Goal: Information Seeking & Learning: Learn about a topic

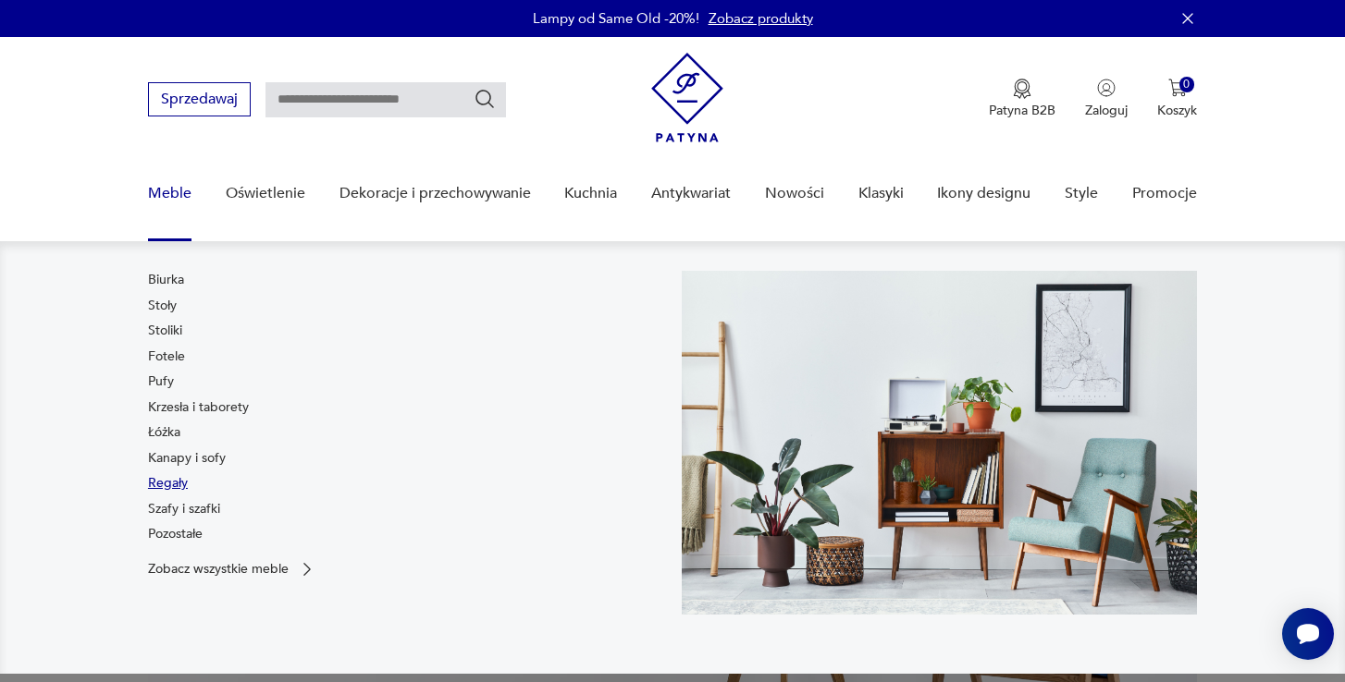
click at [172, 488] on link "Regały" at bounding box center [168, 483] width 40 height 18
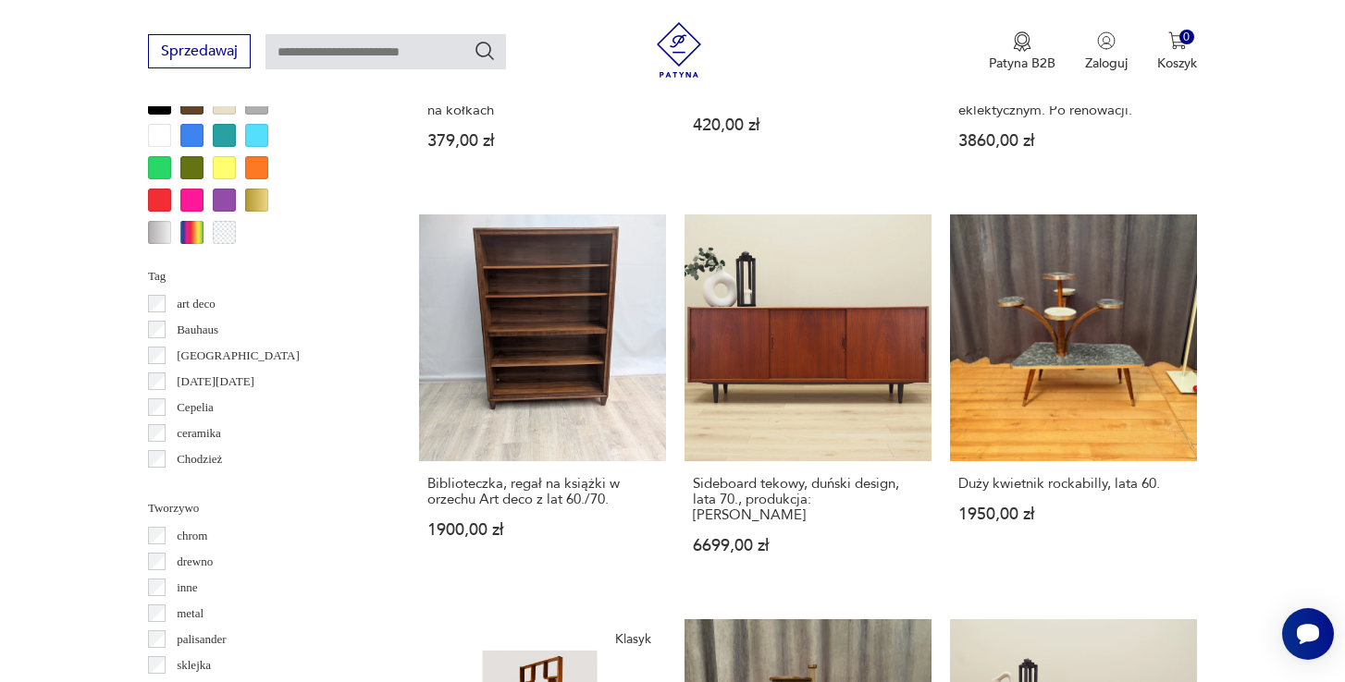
scroll to position [2052, 0]
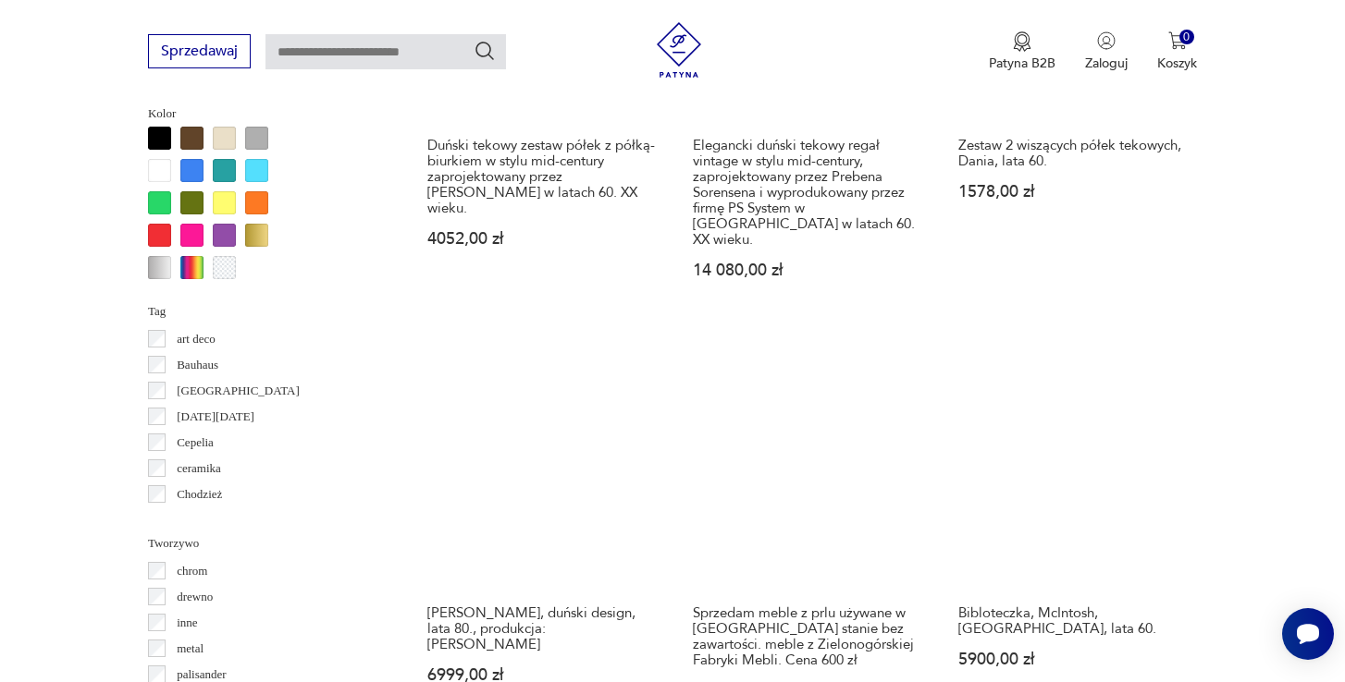
scroll to position [1928, 0]
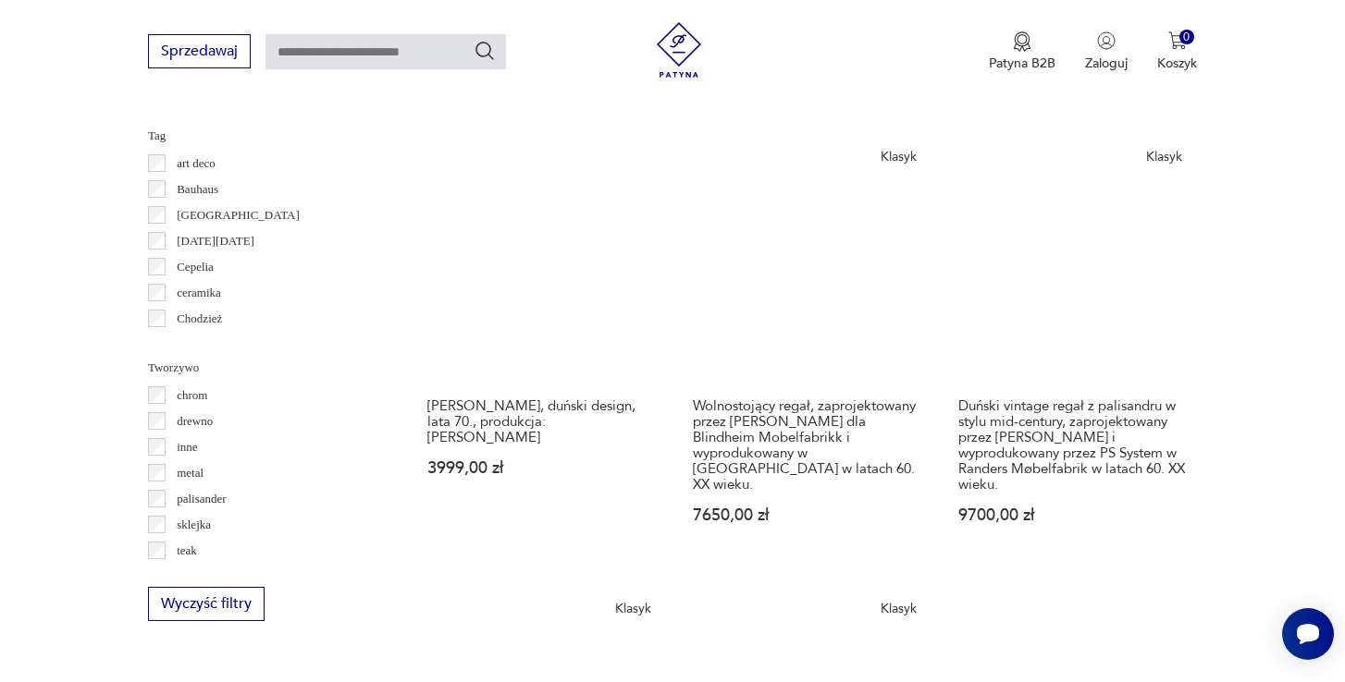
scroll to position [1976, 0]
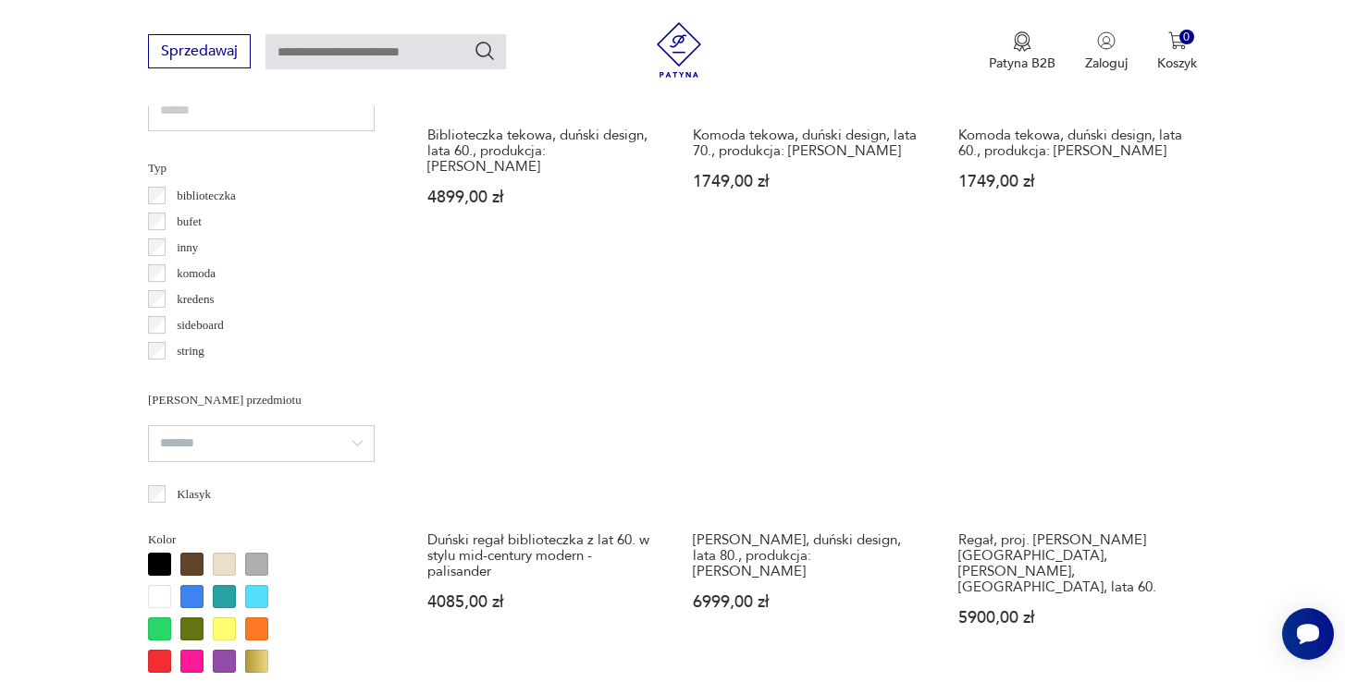
scroll to position [1386, 0]
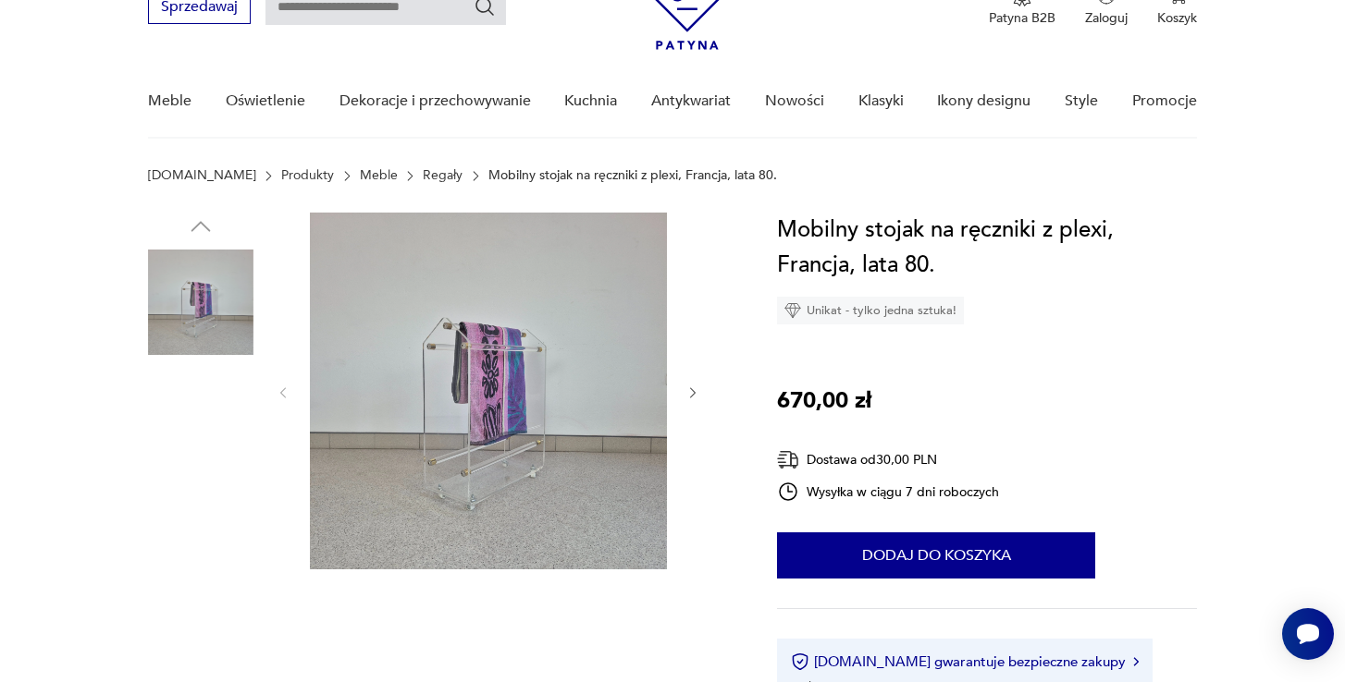
scroll to position [94, 0]
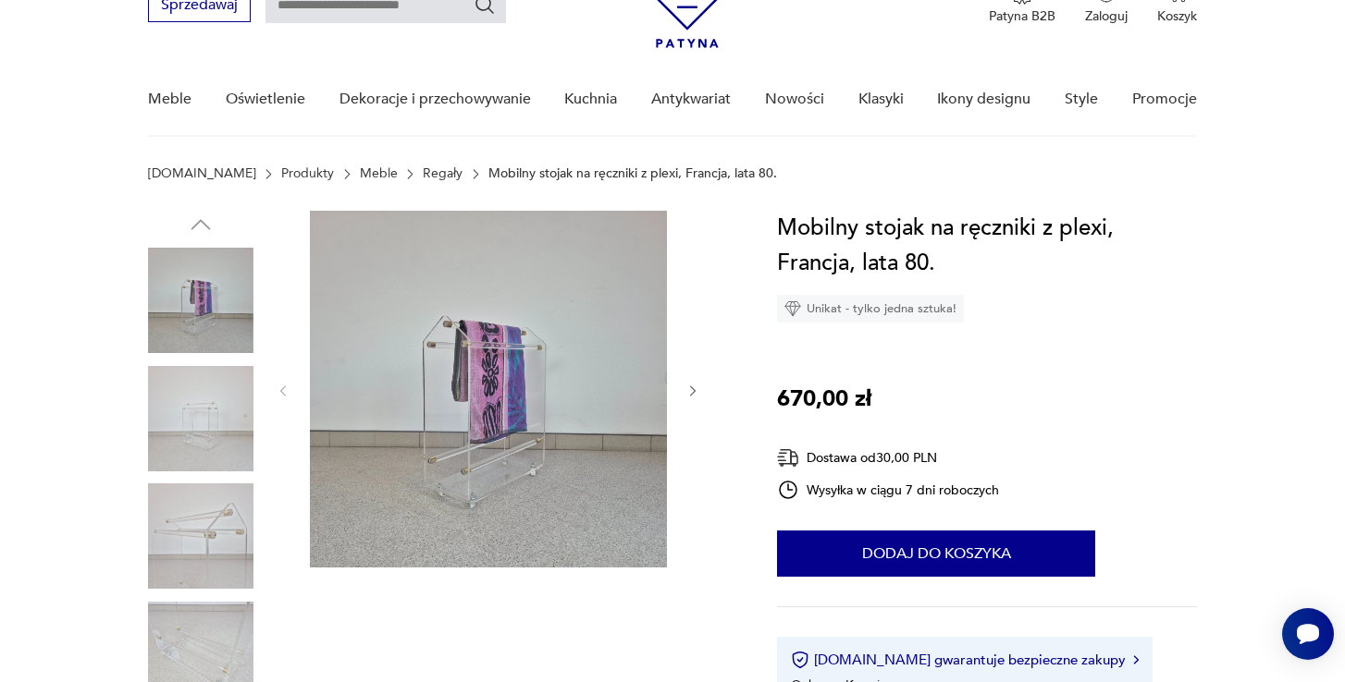
click at [519, 375] on img at bounding box center [488, 389] width 357 height 357
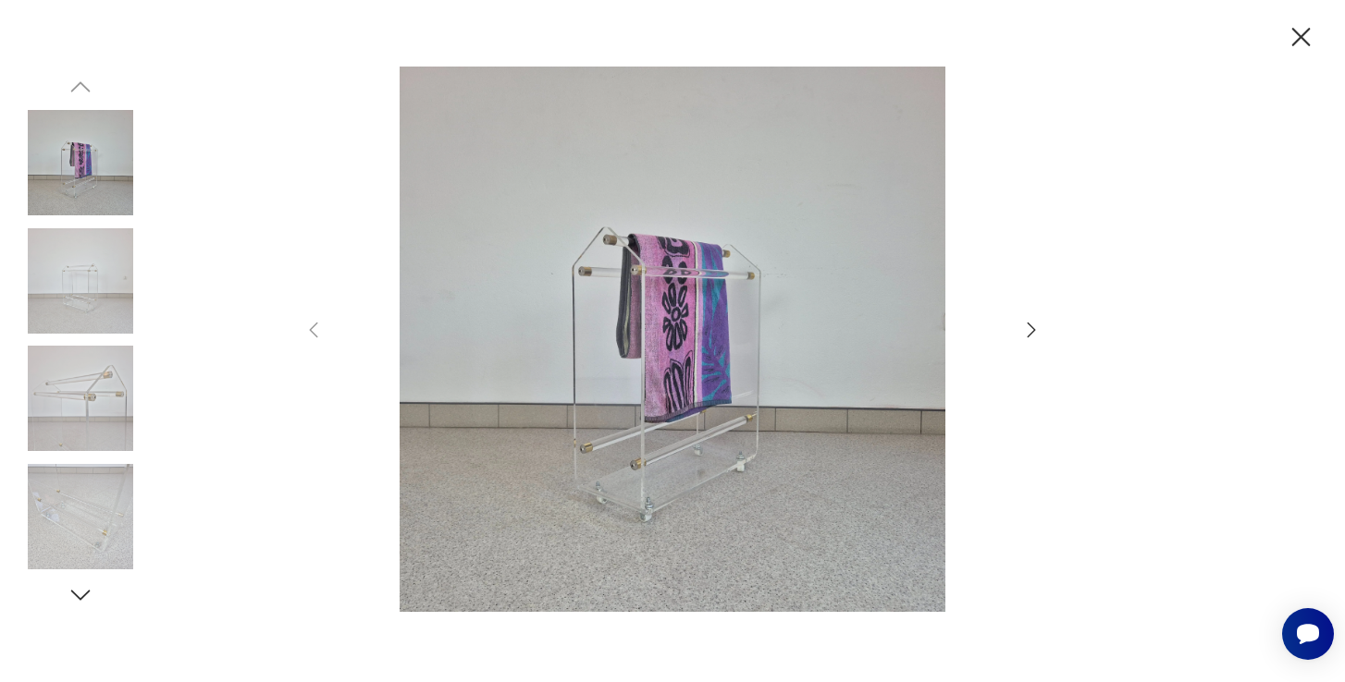
click at [1033, 331] on icon "button" at bounding box center [1031, 330] width 8 height 15
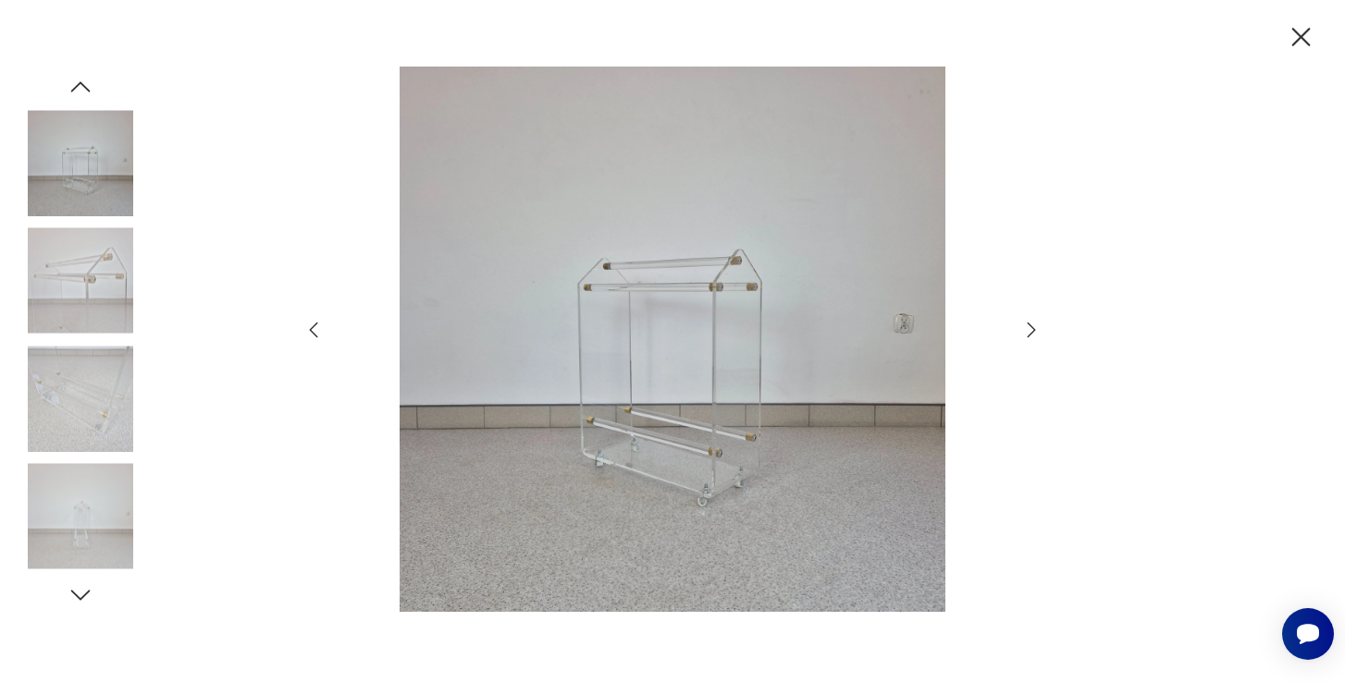
click at [1033, 331] on icon "button" at bounding box center [1031, 330] width 8 height 15
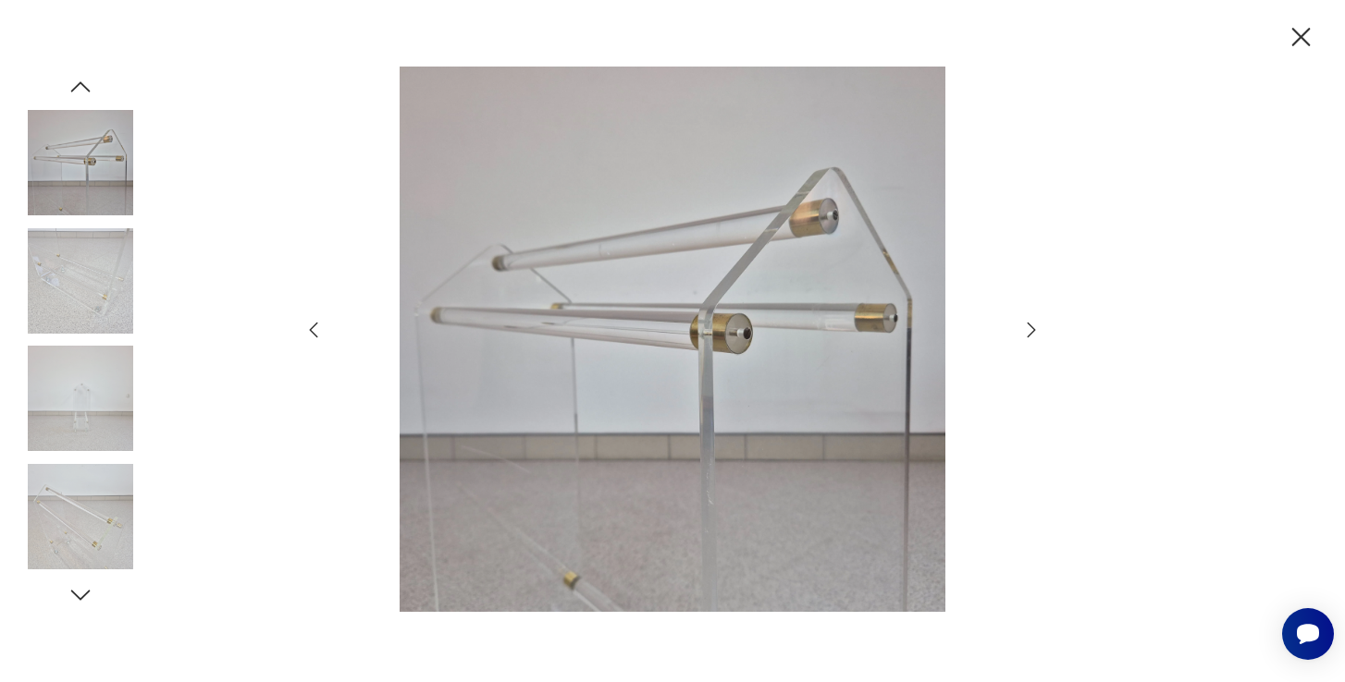
click at [1033, 331] on icon "button" at bounding box center [1031, 330] width 8 height 15
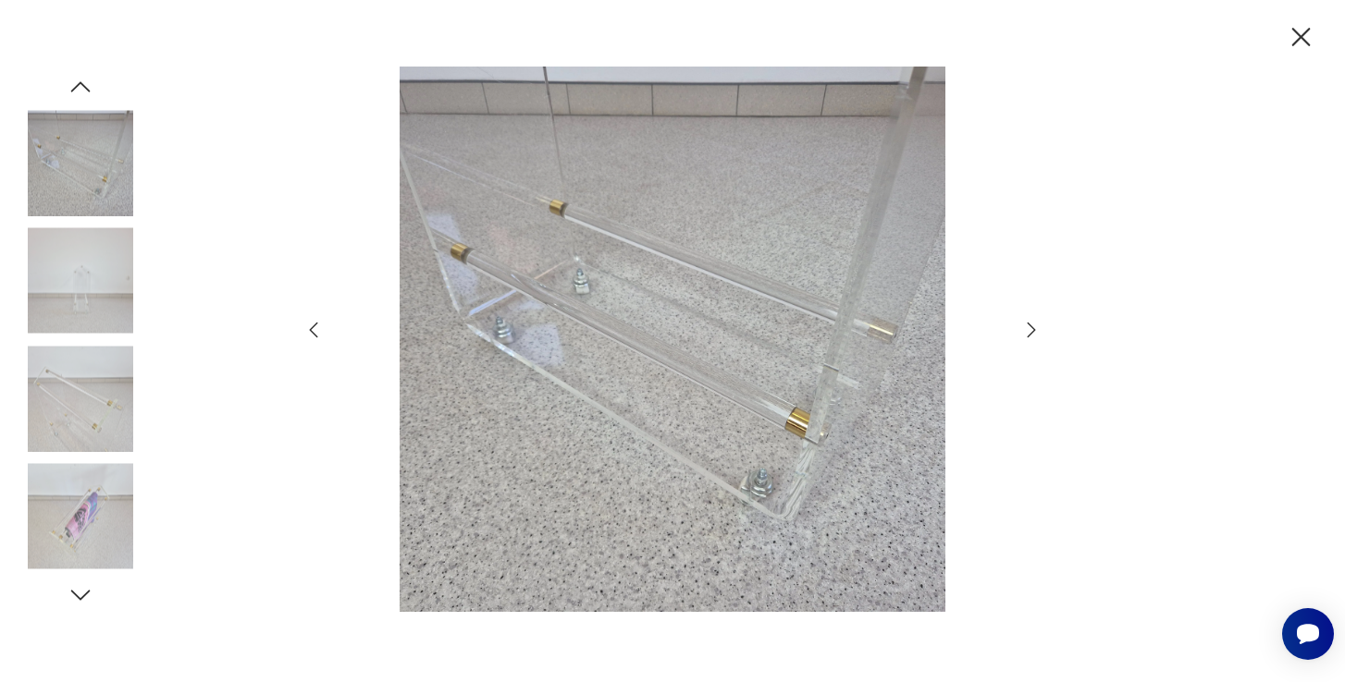
click at [1033, 331] on icon "button" at bounding box center [1031, 330] width 8 height 15
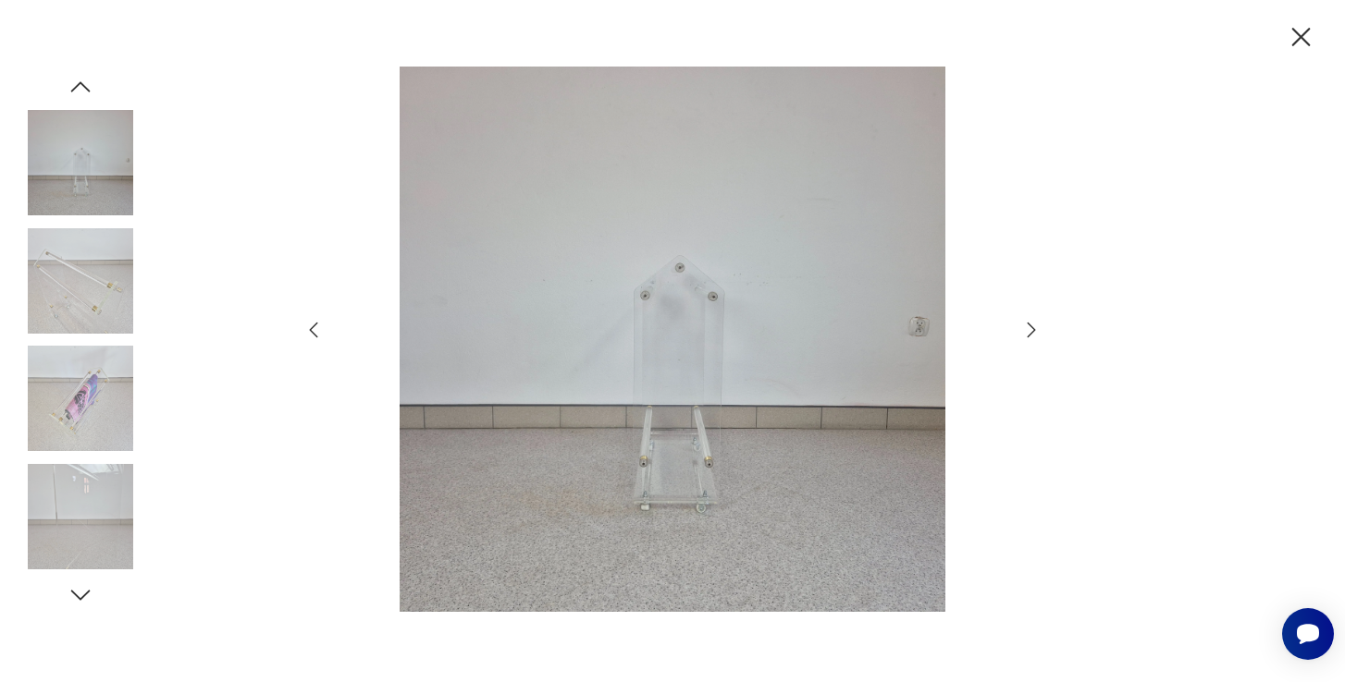
click at [1033, 331] on icon "button" at bounding box center [1031, 330] width 8 height 15
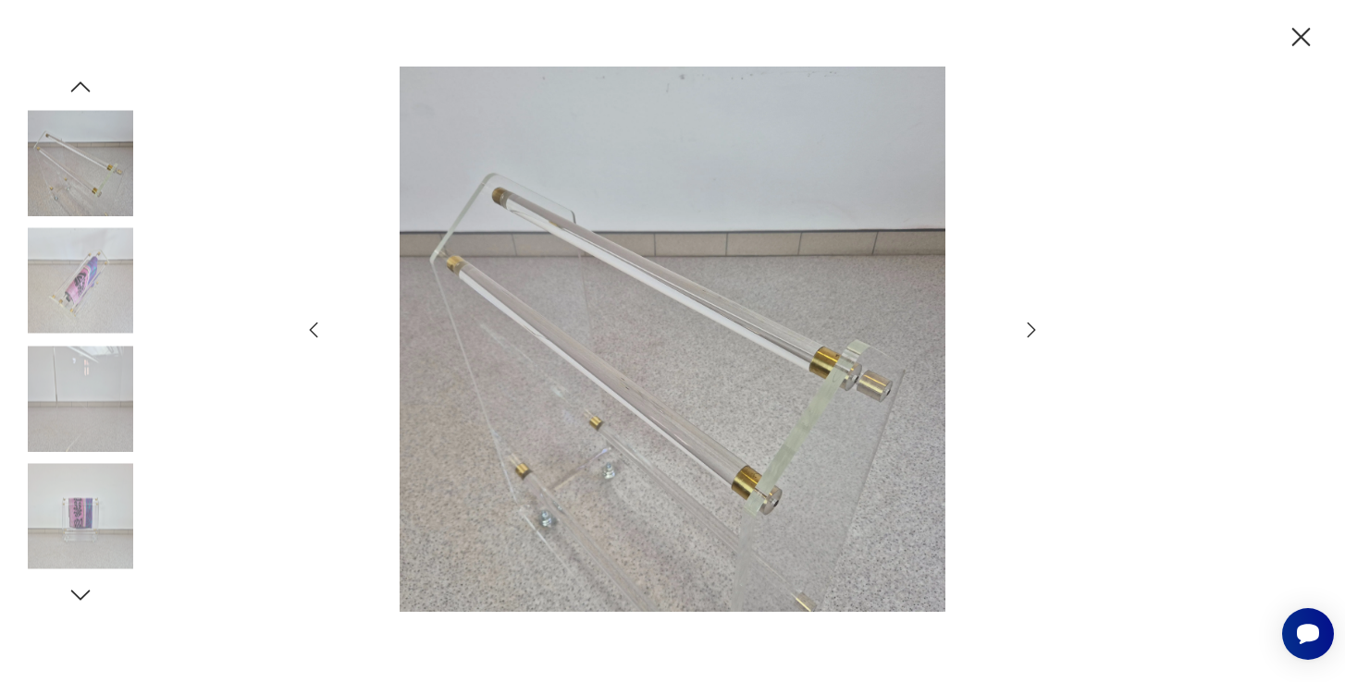
click at [1033, 331] on icon "button" at bounding box center [1031, 330] width 8 height 15
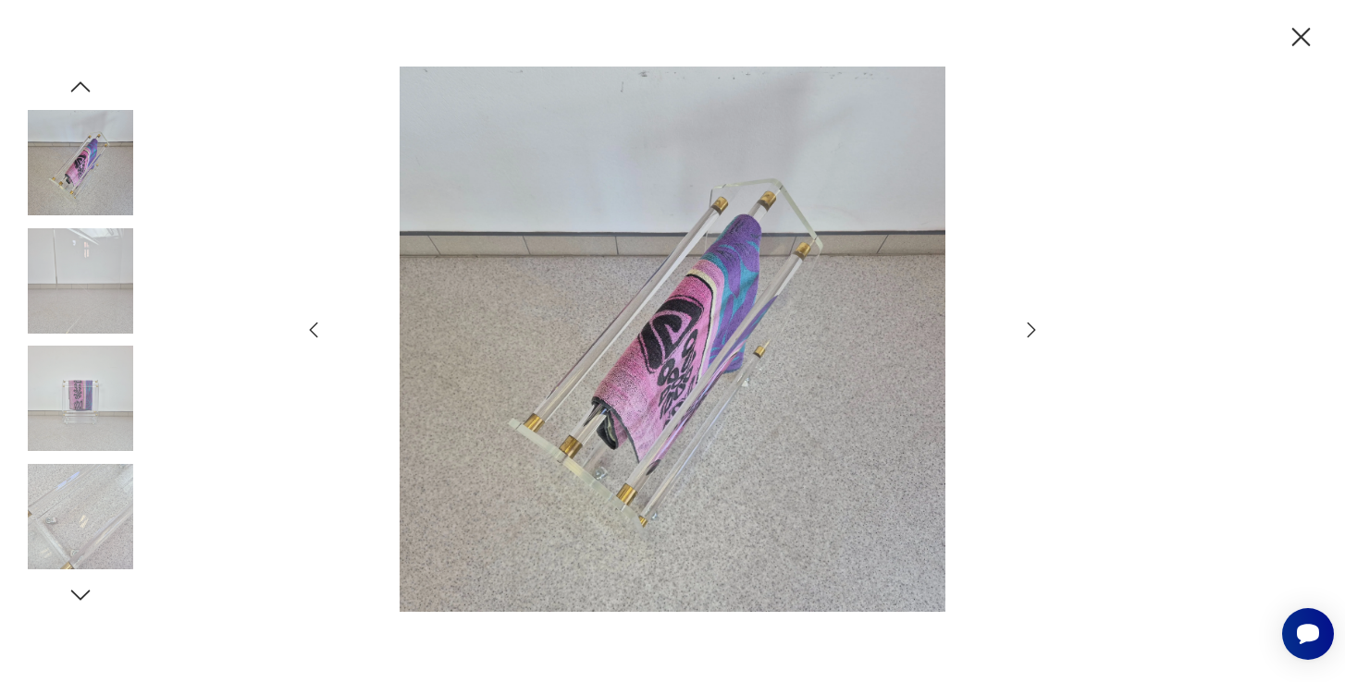
click at [1302, 31] on icon "button" at bounding box center [1300, 37] width 32 height 32
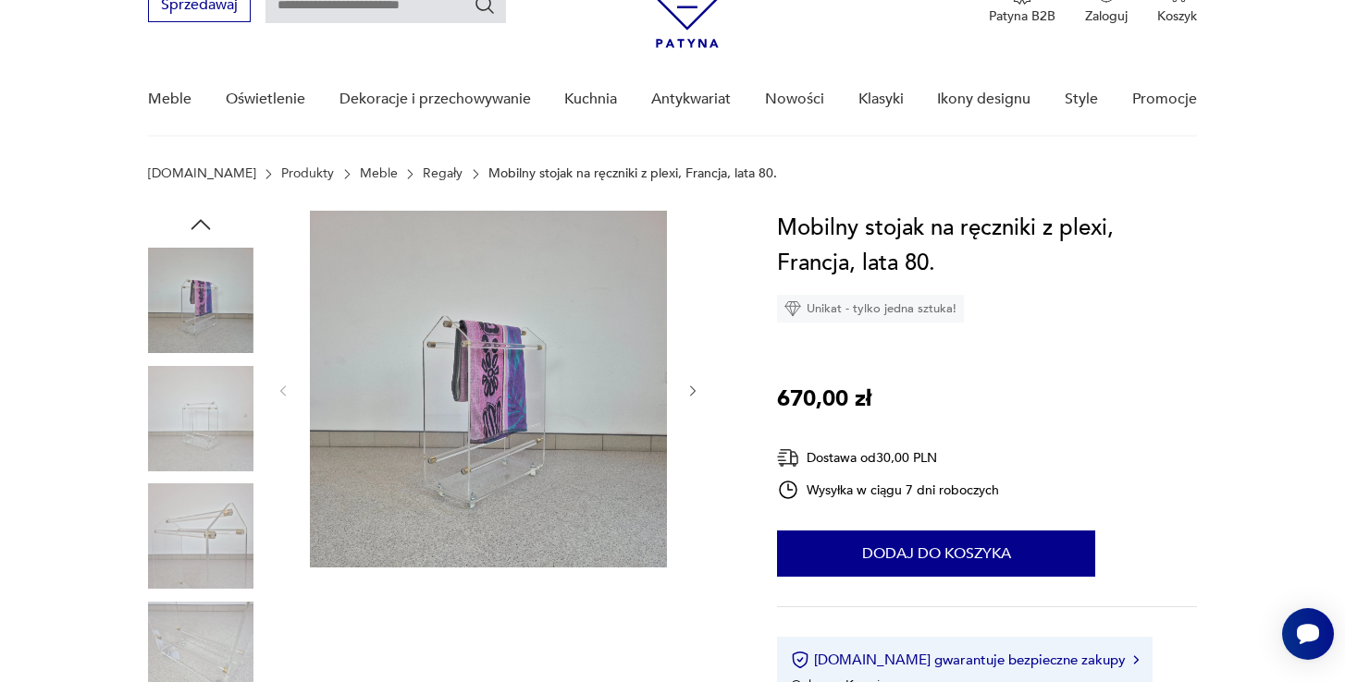
scroll to position [194, 0]
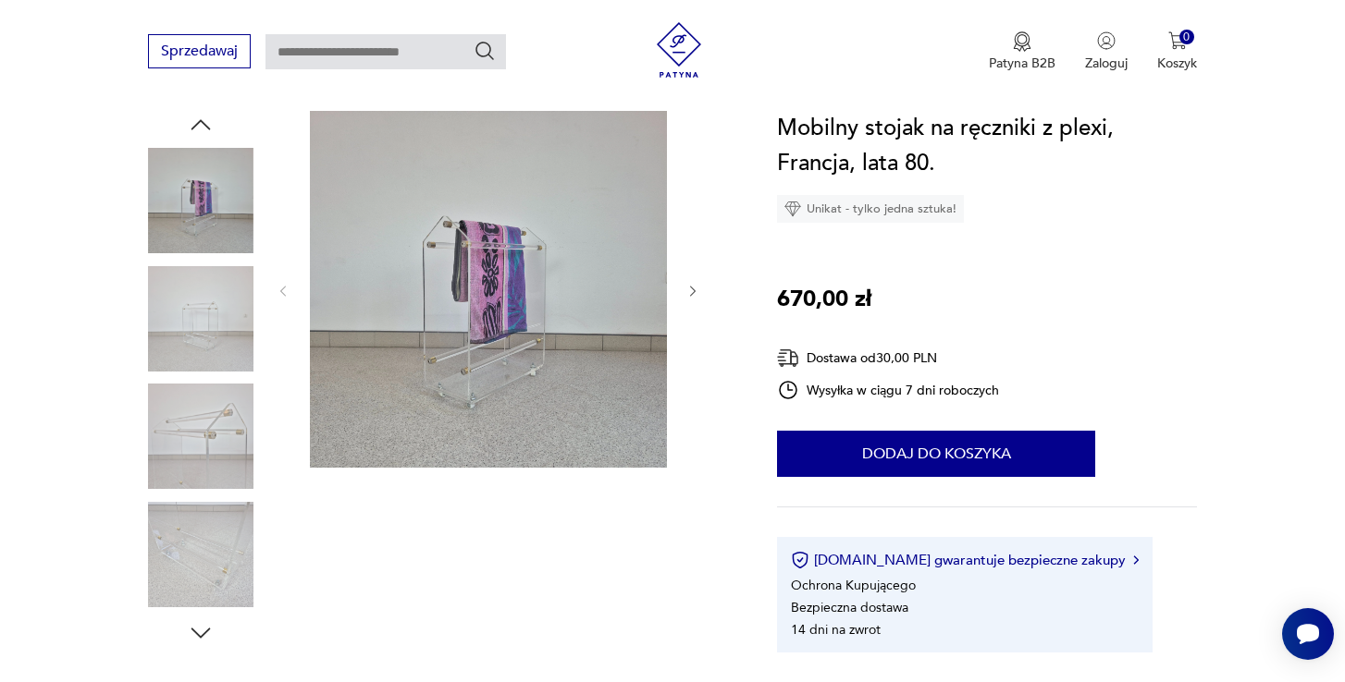
click at [201, 310] on img at bounding box center [200, 318] width 105 height 105
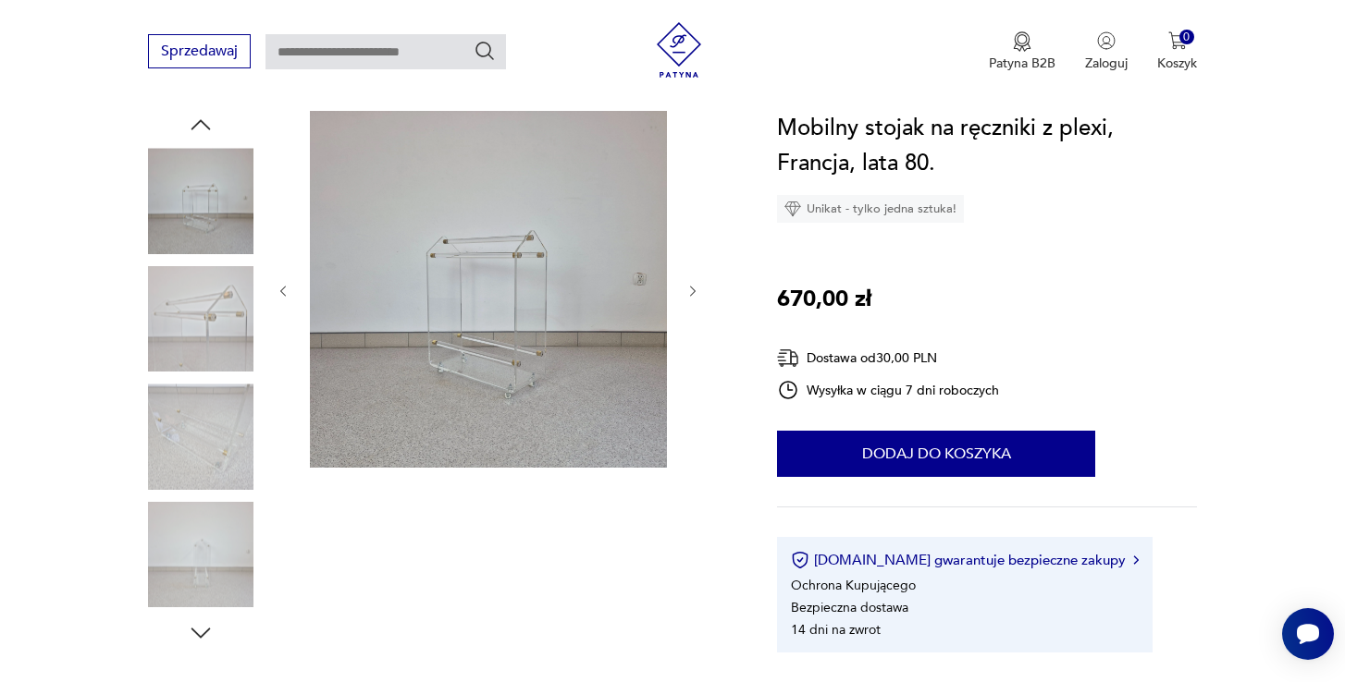
click at [214, 400] on img at bounding box center [200, 436] width 105 height 105
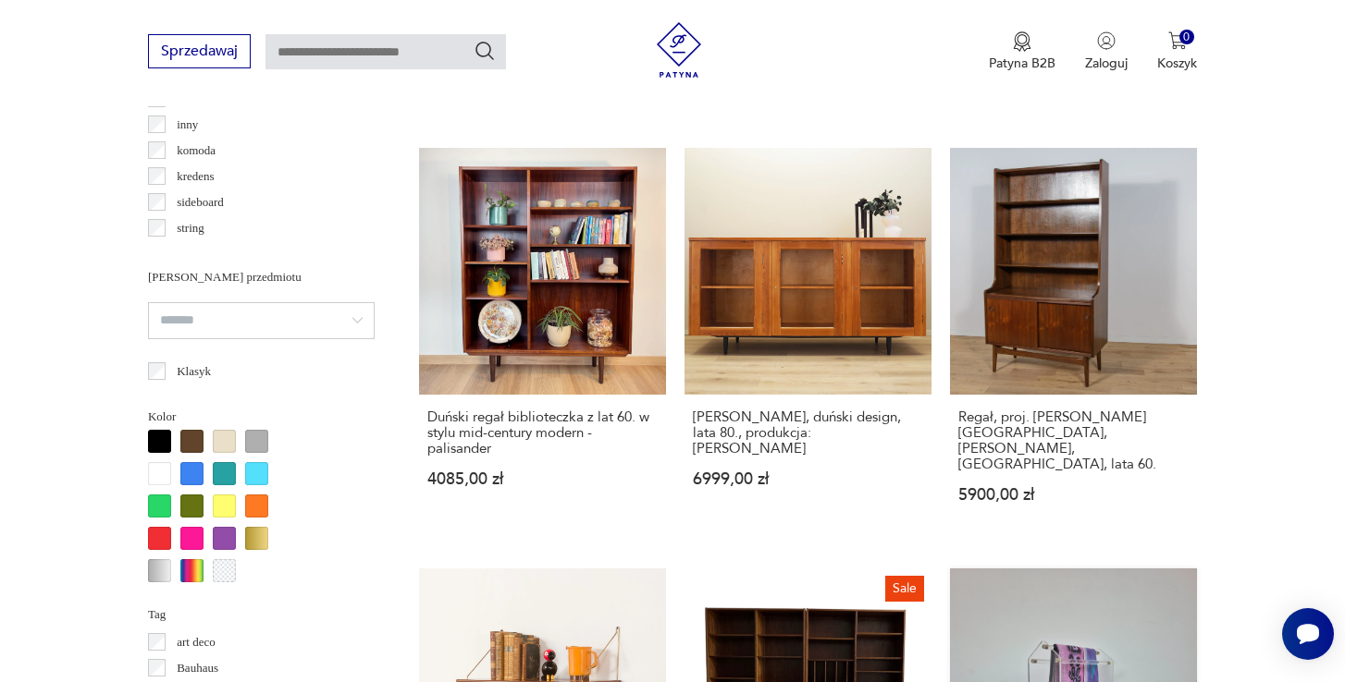
scroll to position [1452, 0]
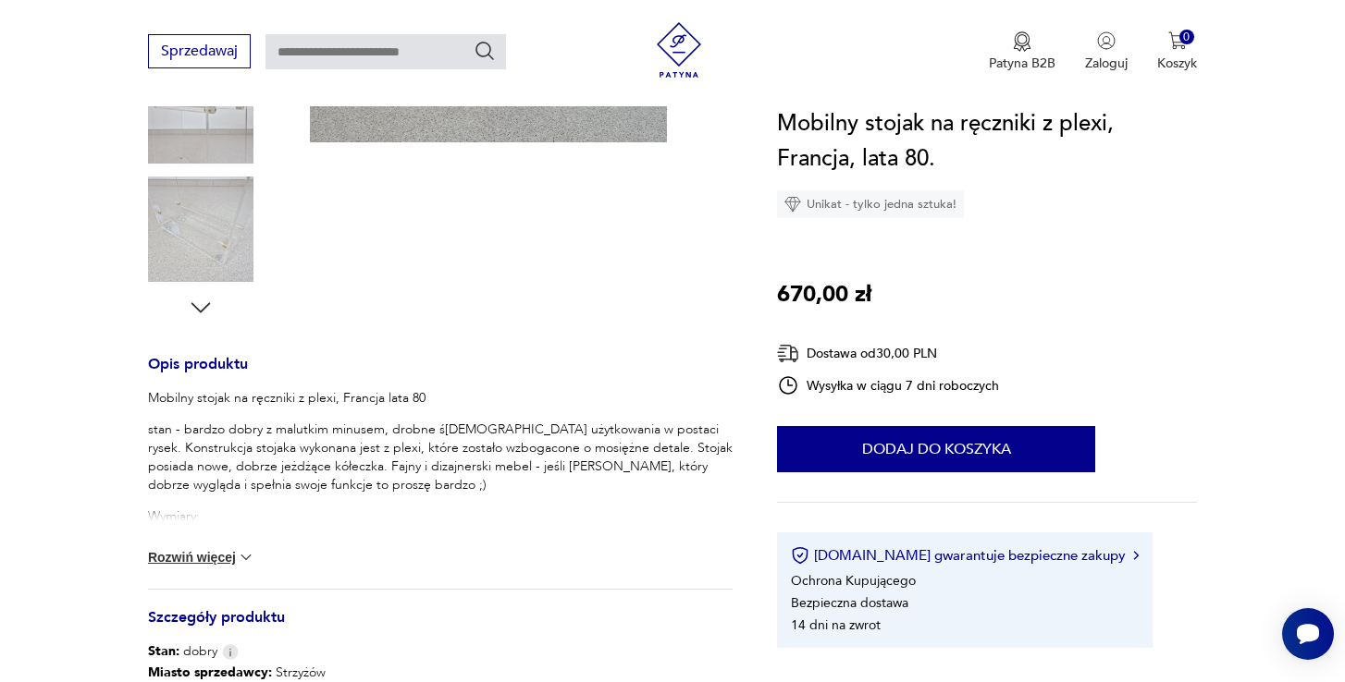
scroll to position [506, 0]
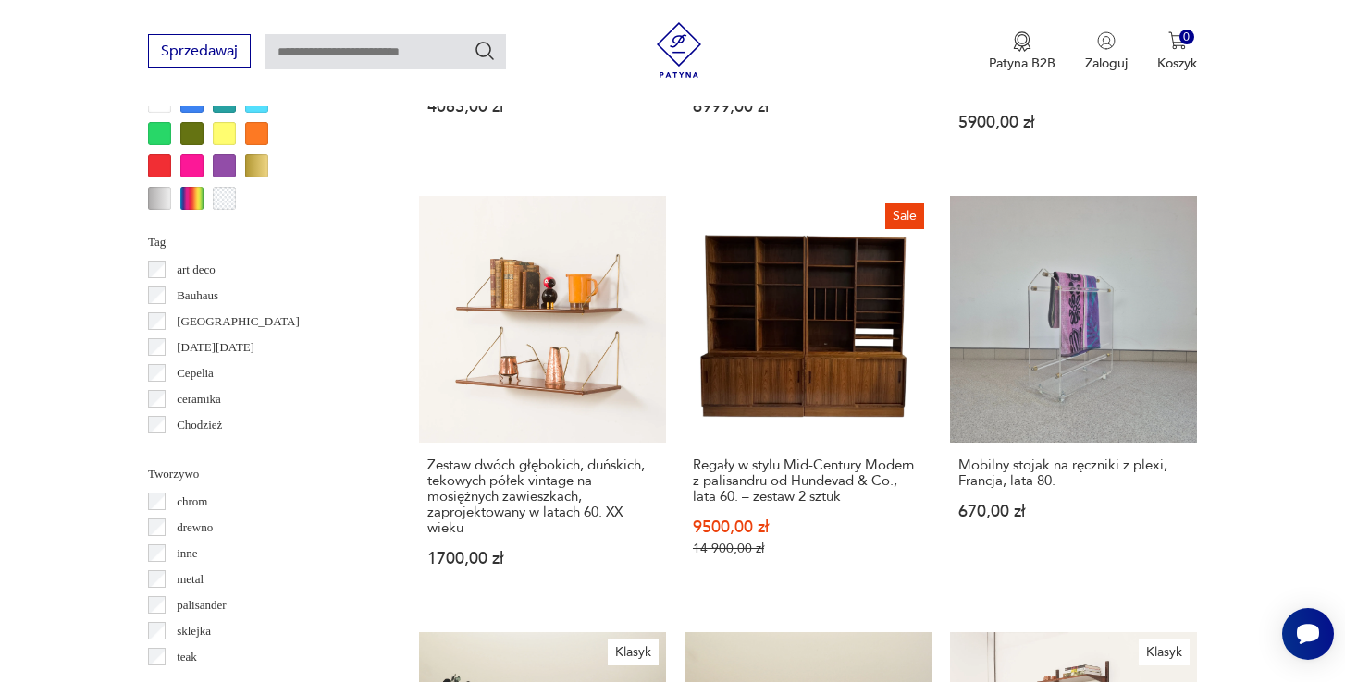
scroll to position [1871, 0]
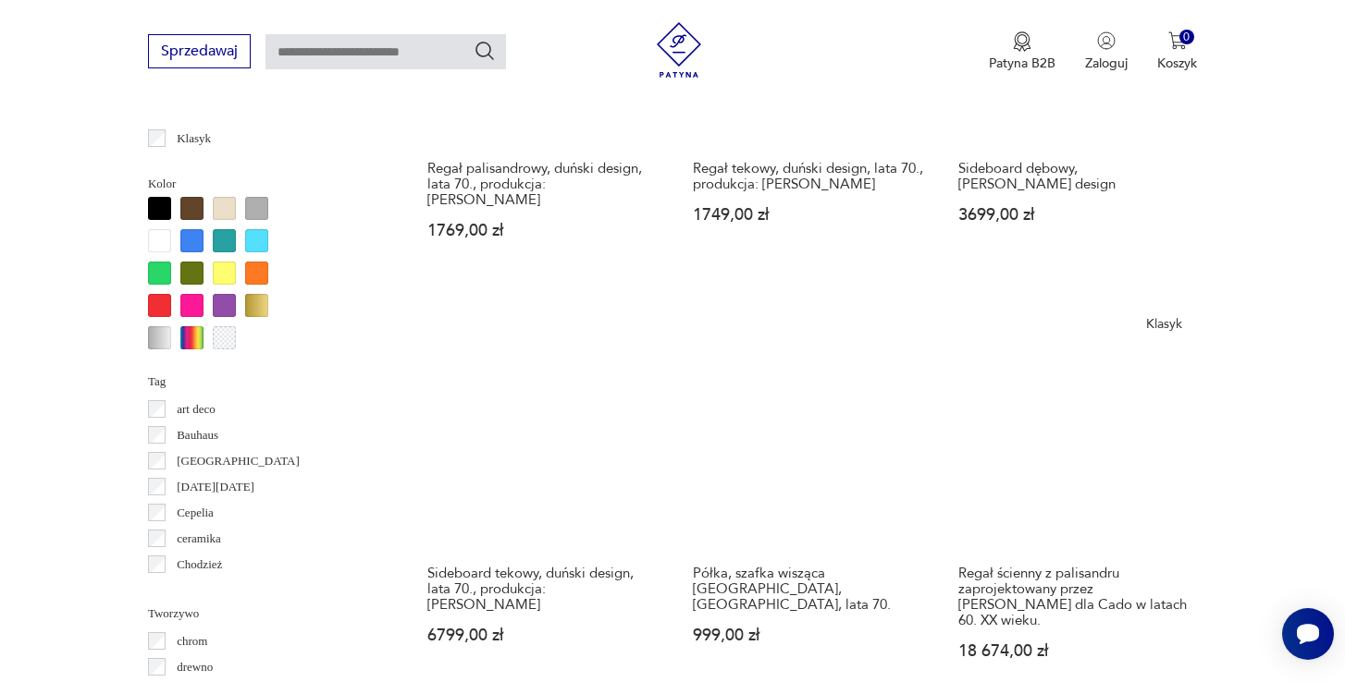
scroll to position [1727, 0]
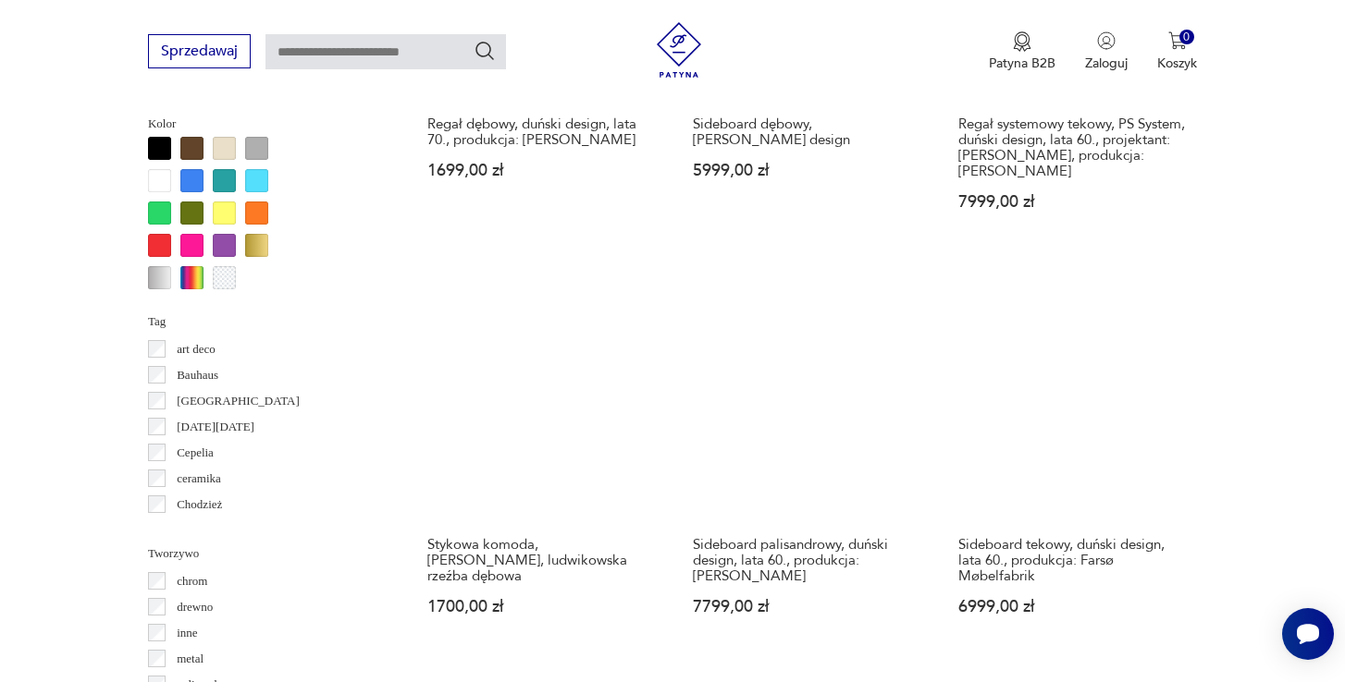
scroll to position [1782, 0]
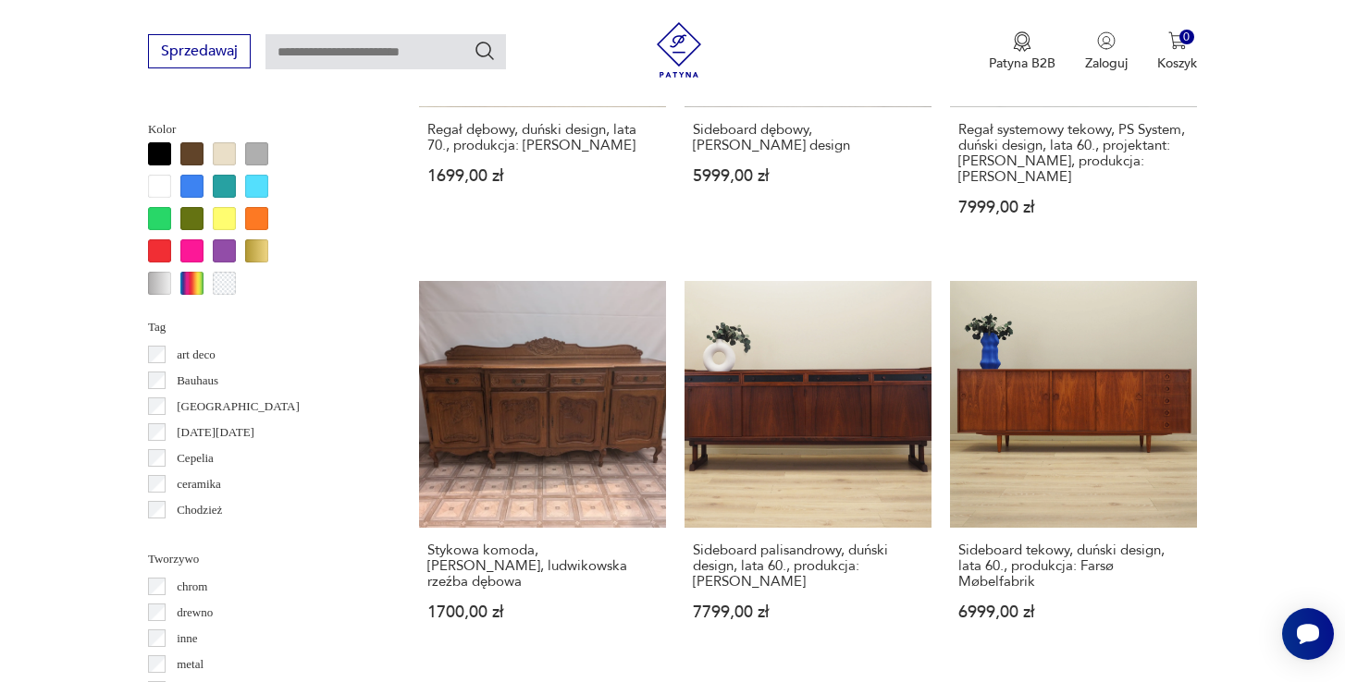
click at [457, 51] on input "text" at bounding box center [385, 51] width 240 height 35
type input "******"
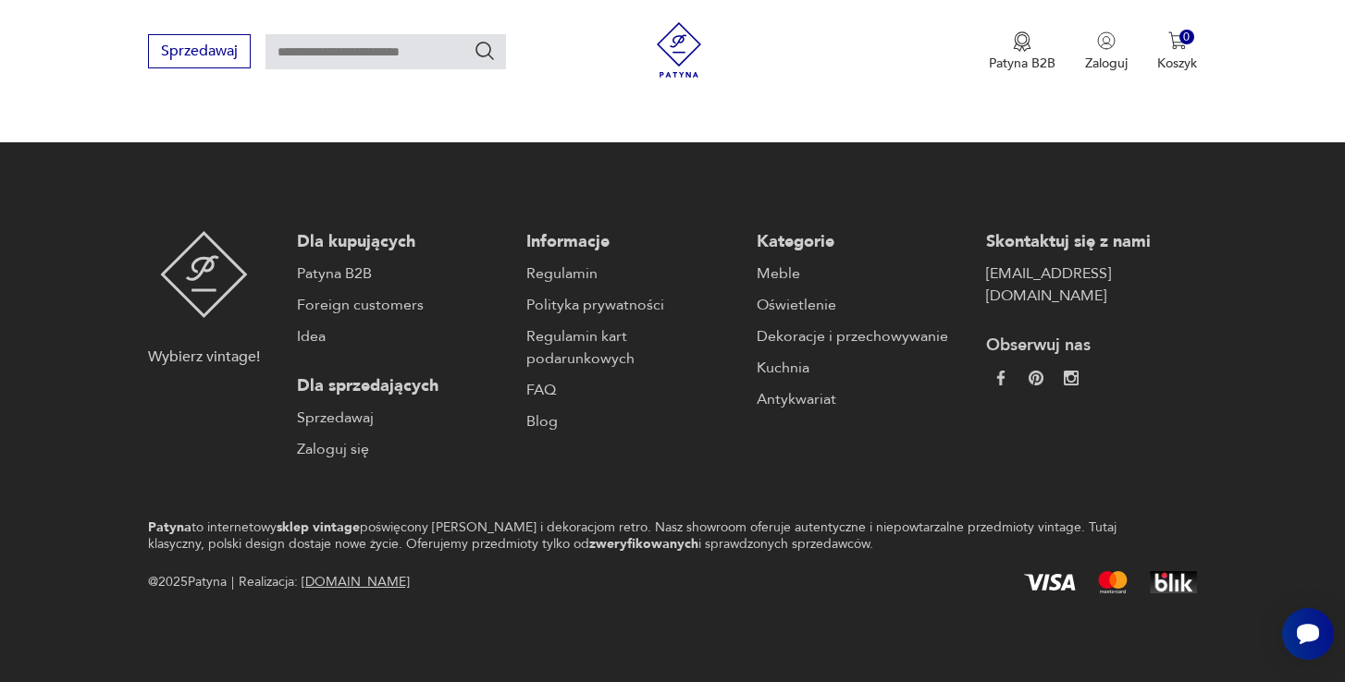
type input "******"
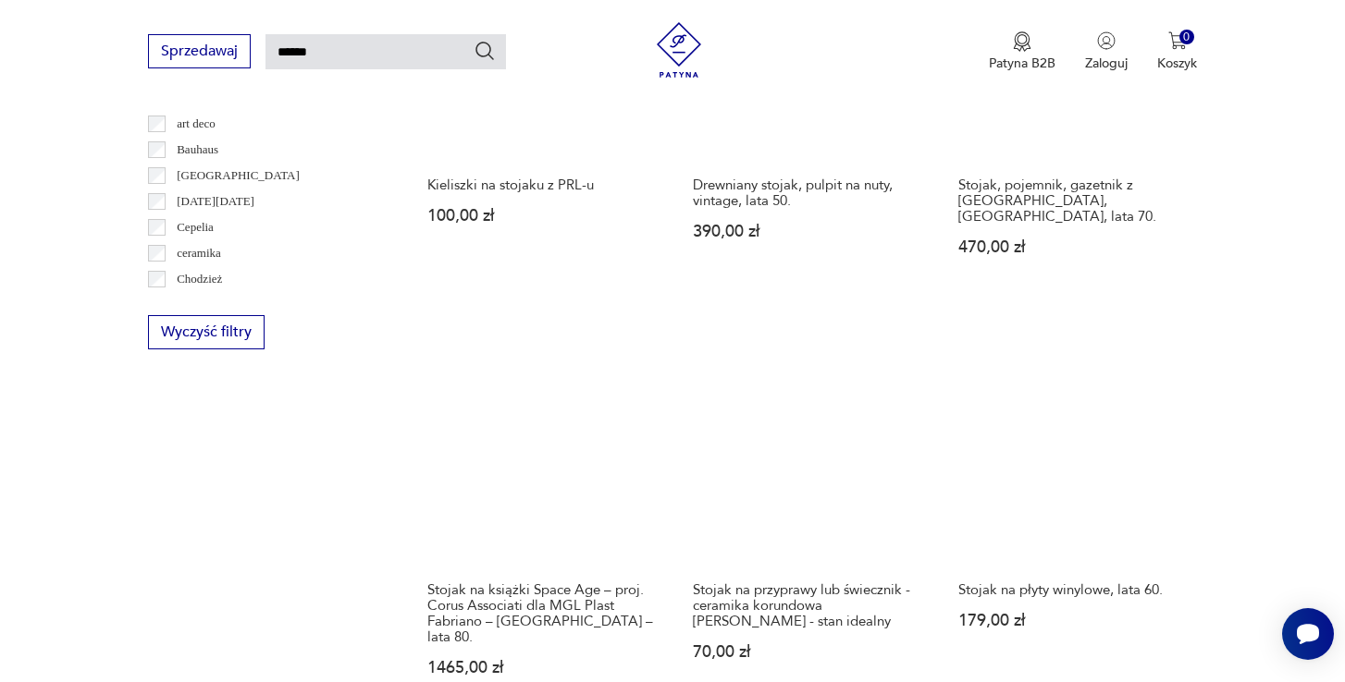
scroll to position [1291, 0]
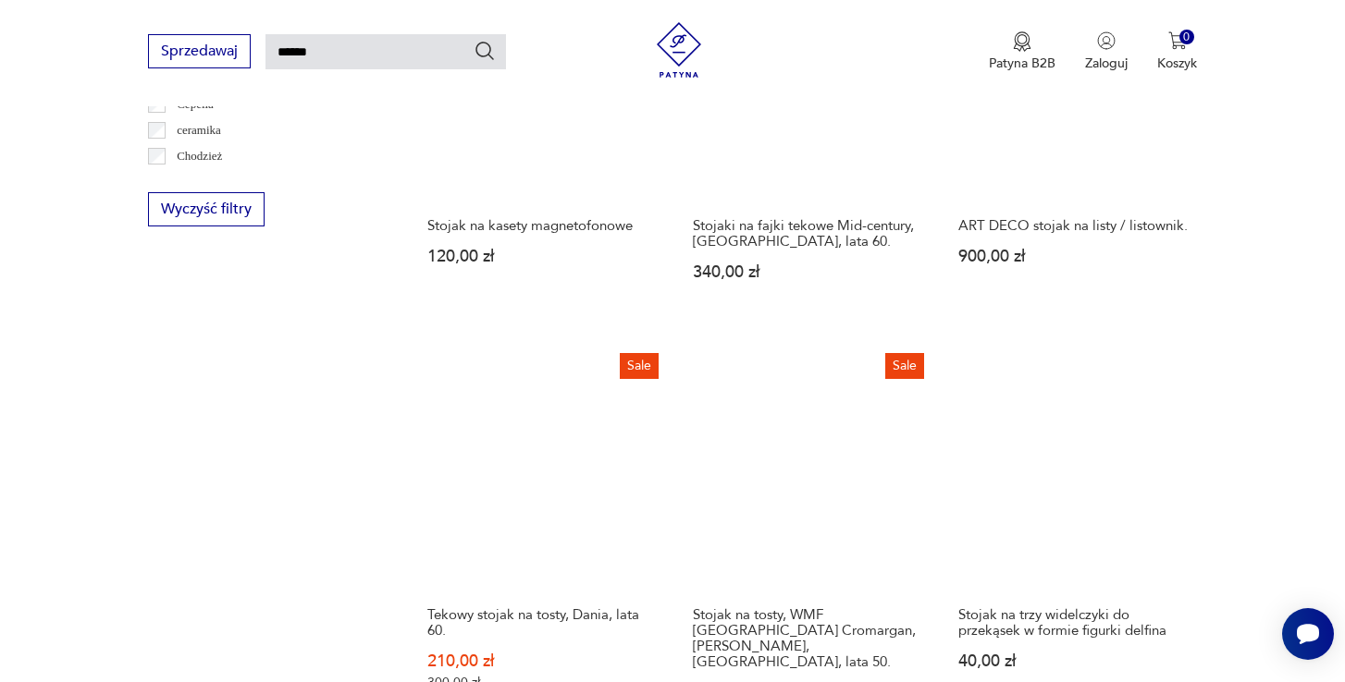
scroll to position [1341, 0]
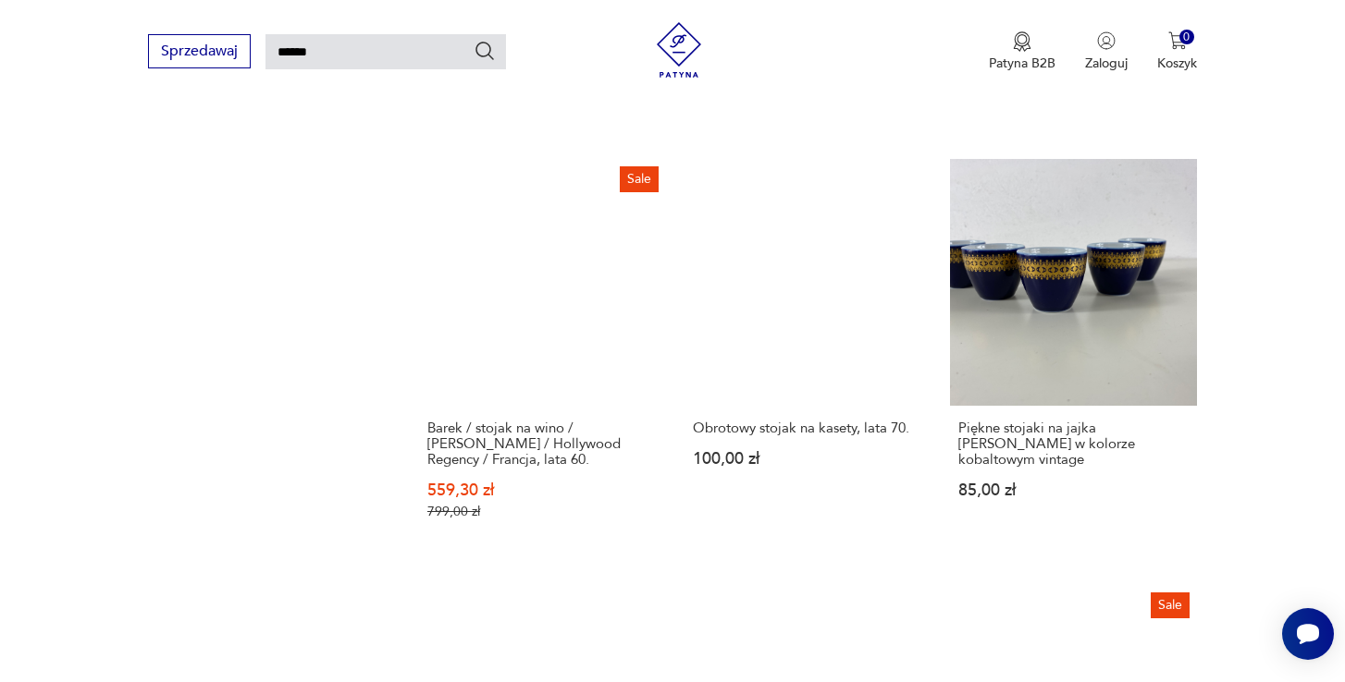
scroll to position [1343, 0]
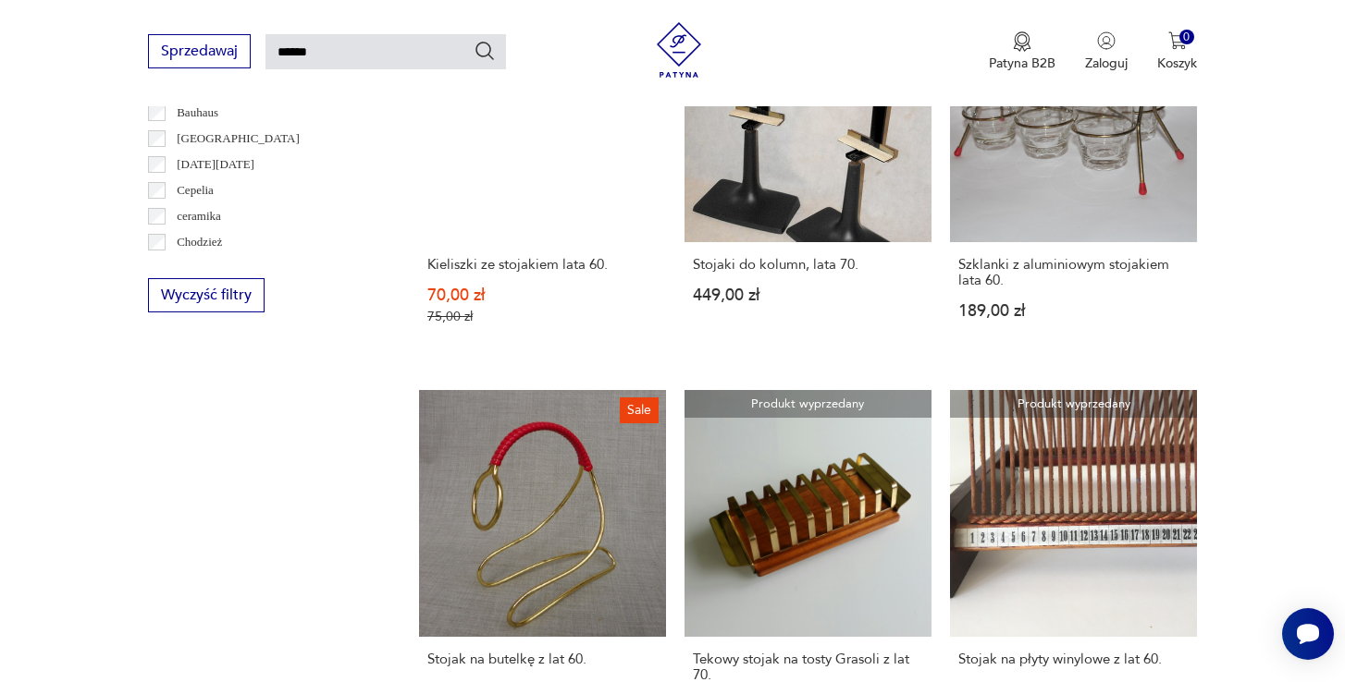
scroll to position [1232, 0]
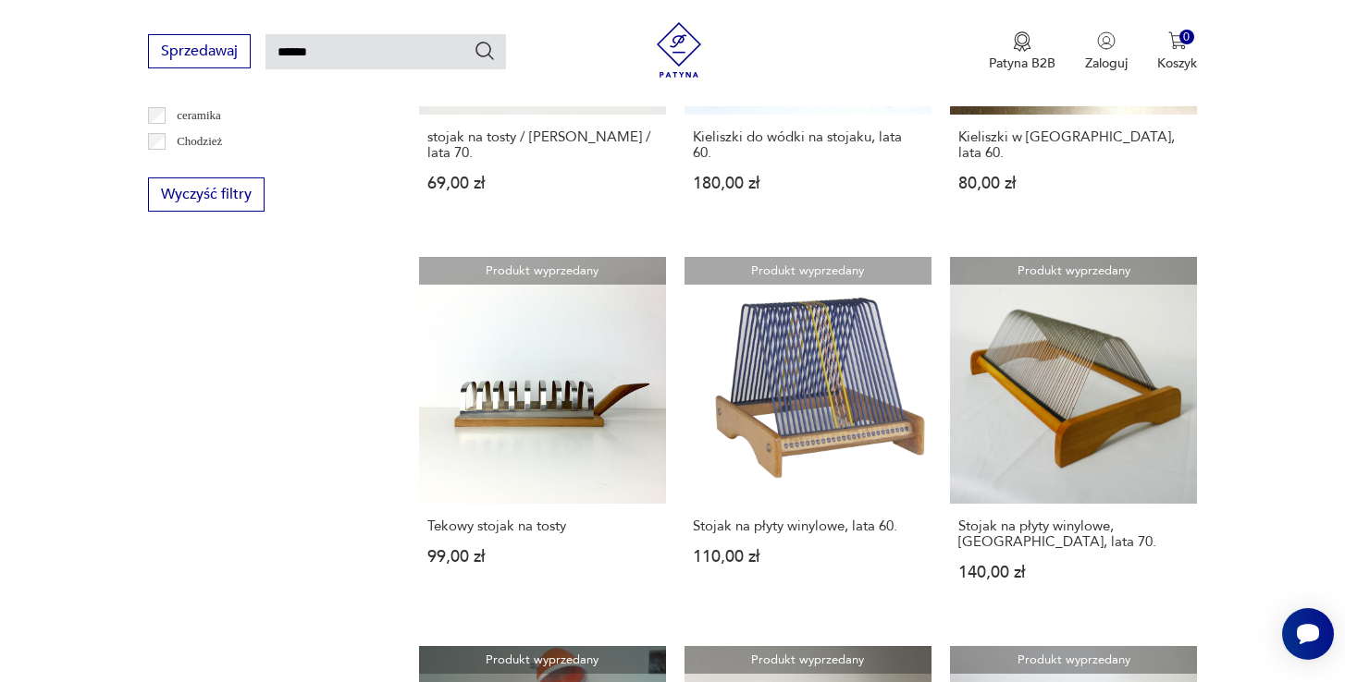
scroll to position [1339, 0]
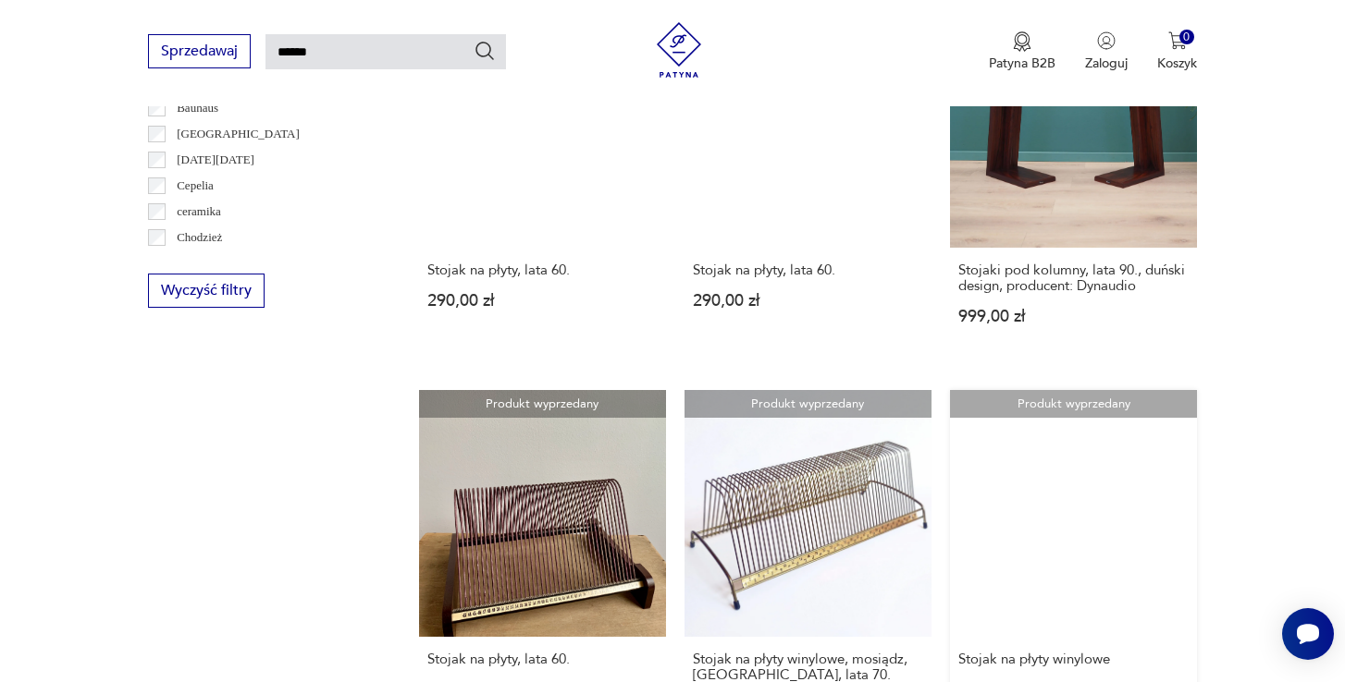
scroll to position [1344, 0]
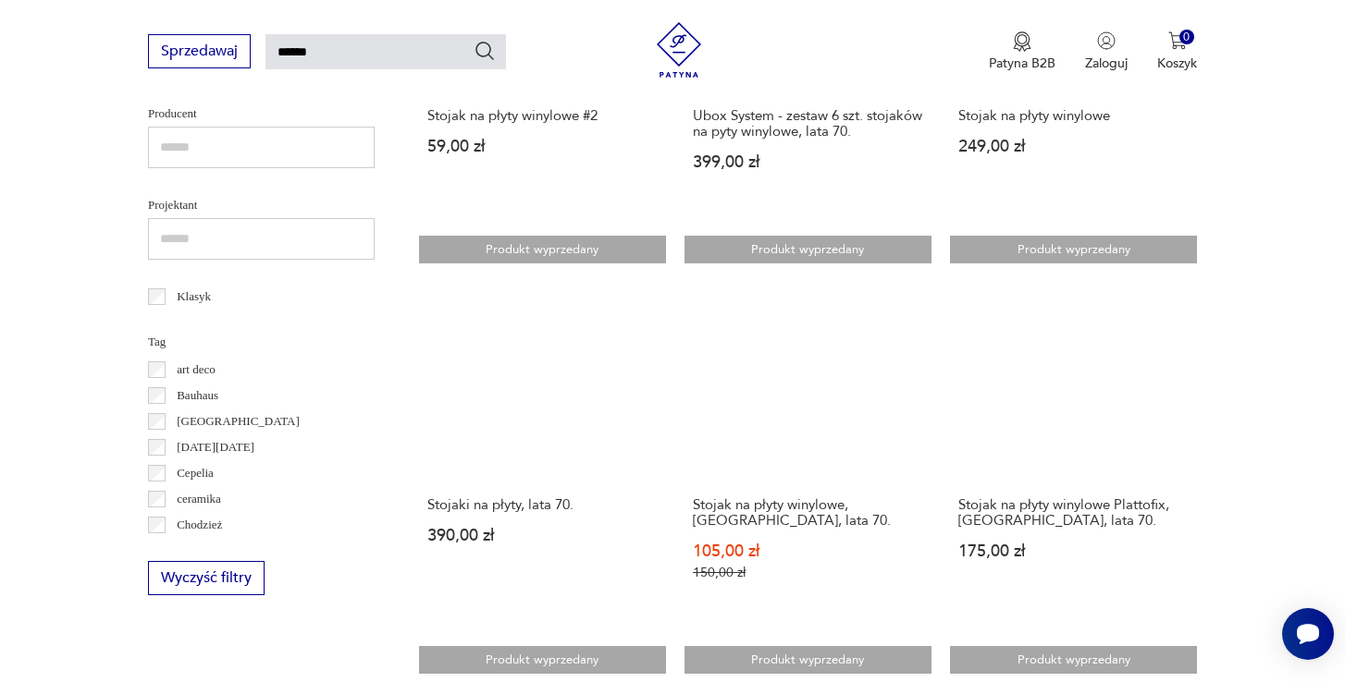
scroll to position [1059, 0]
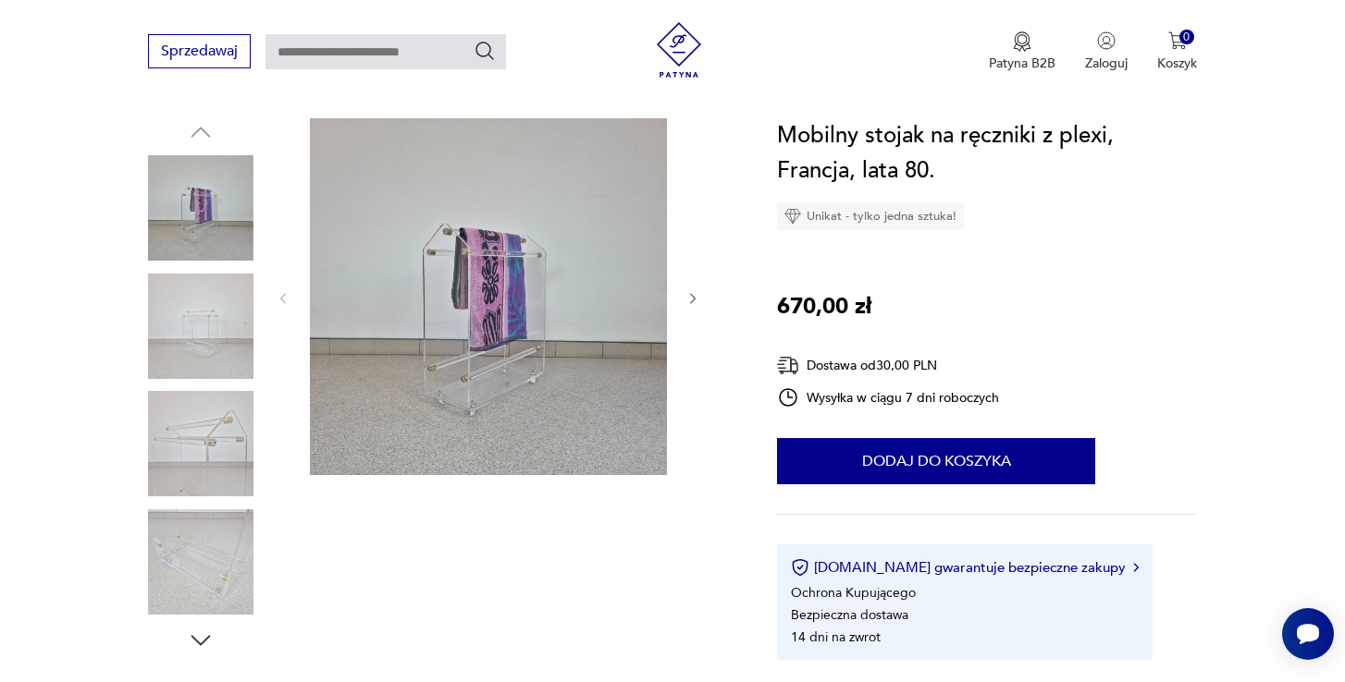
scroll to position [198, 0]
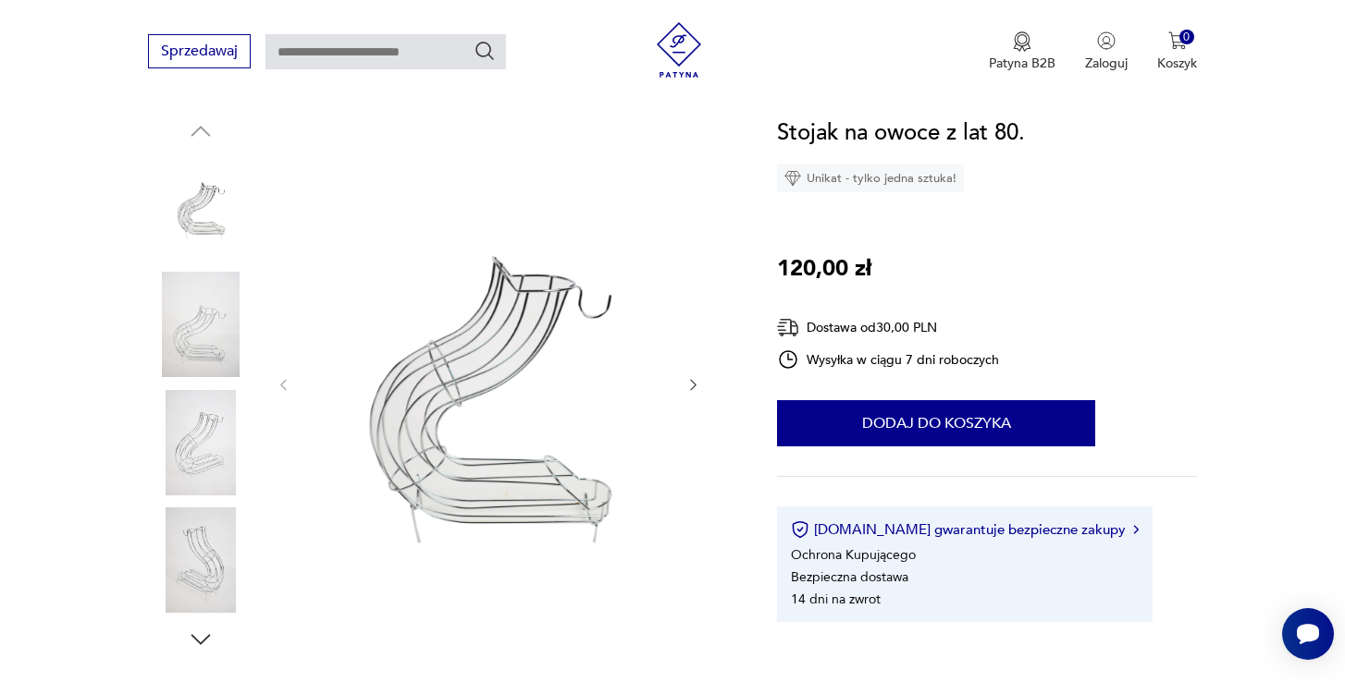
scroll to position [193, 0]
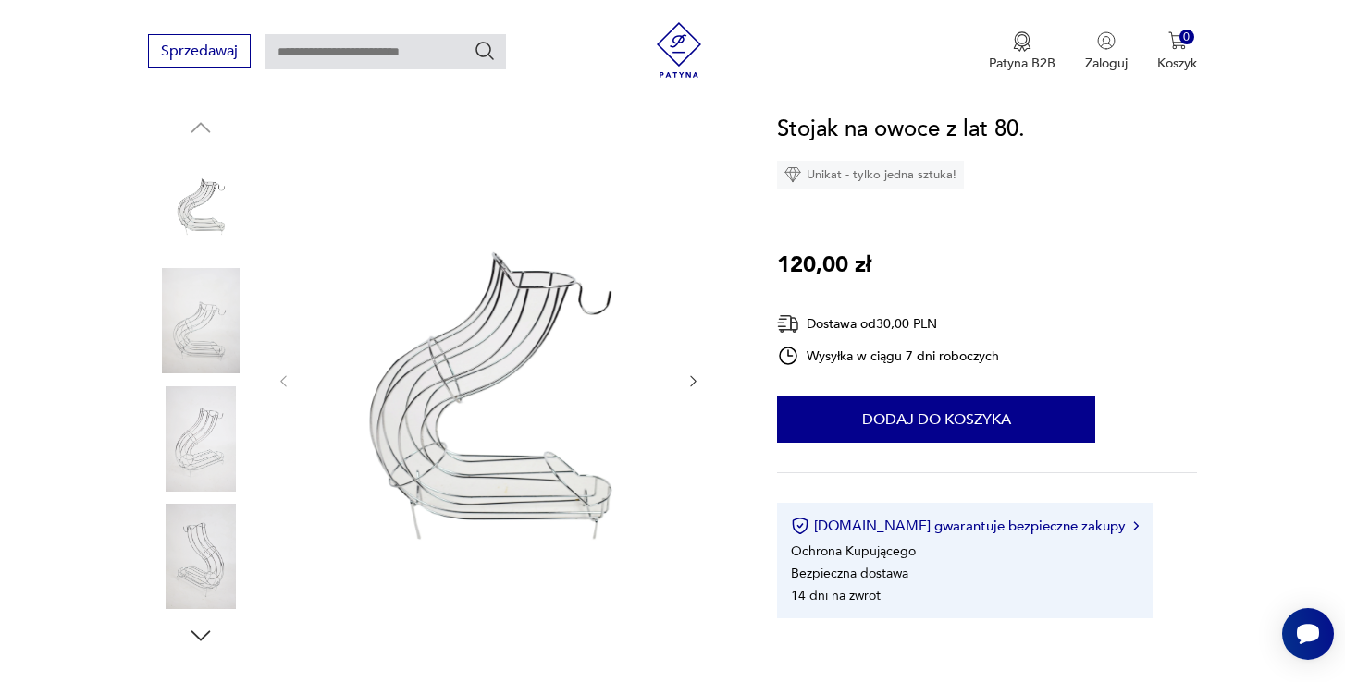
click at [693, 383] on icon "button" at bounding box center [693, 382] width 16 height 16
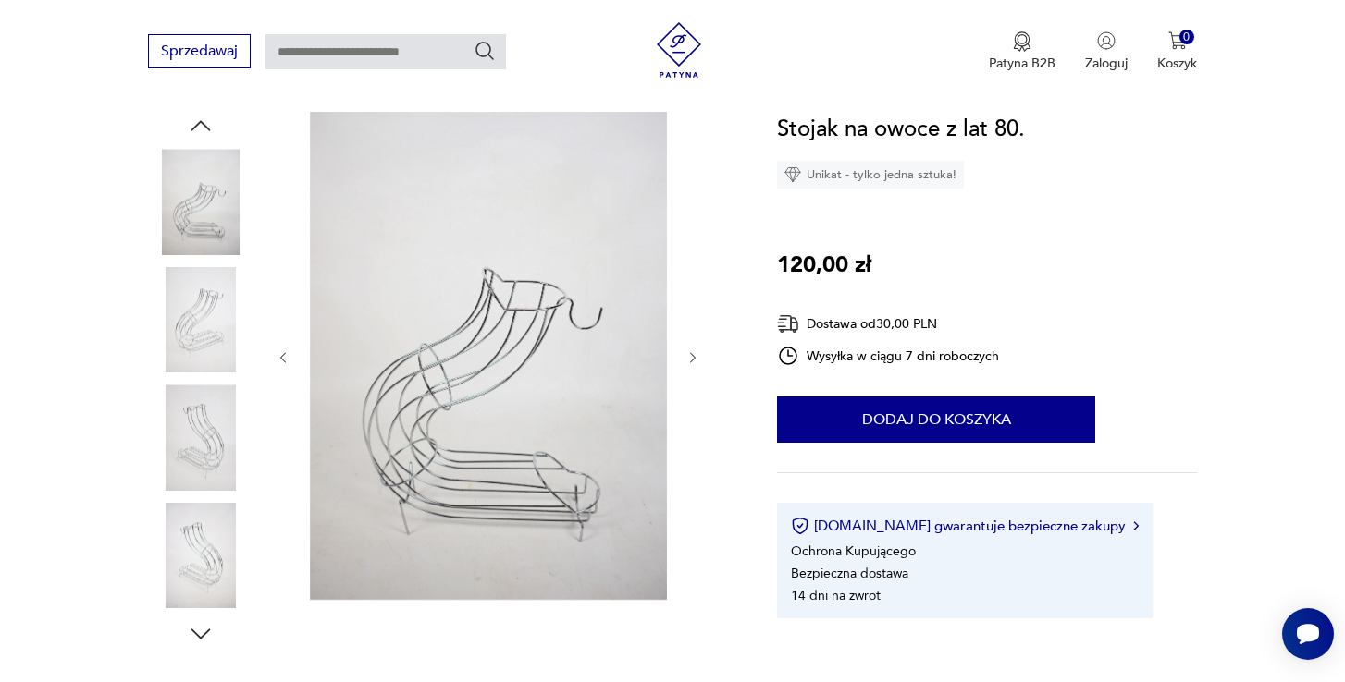
click at [693, 381] on div at bounding box center [488, 358] width 425 height 492
click at [690, 355] on icon "button" at bounding box center [693, 358] width 16 height 16
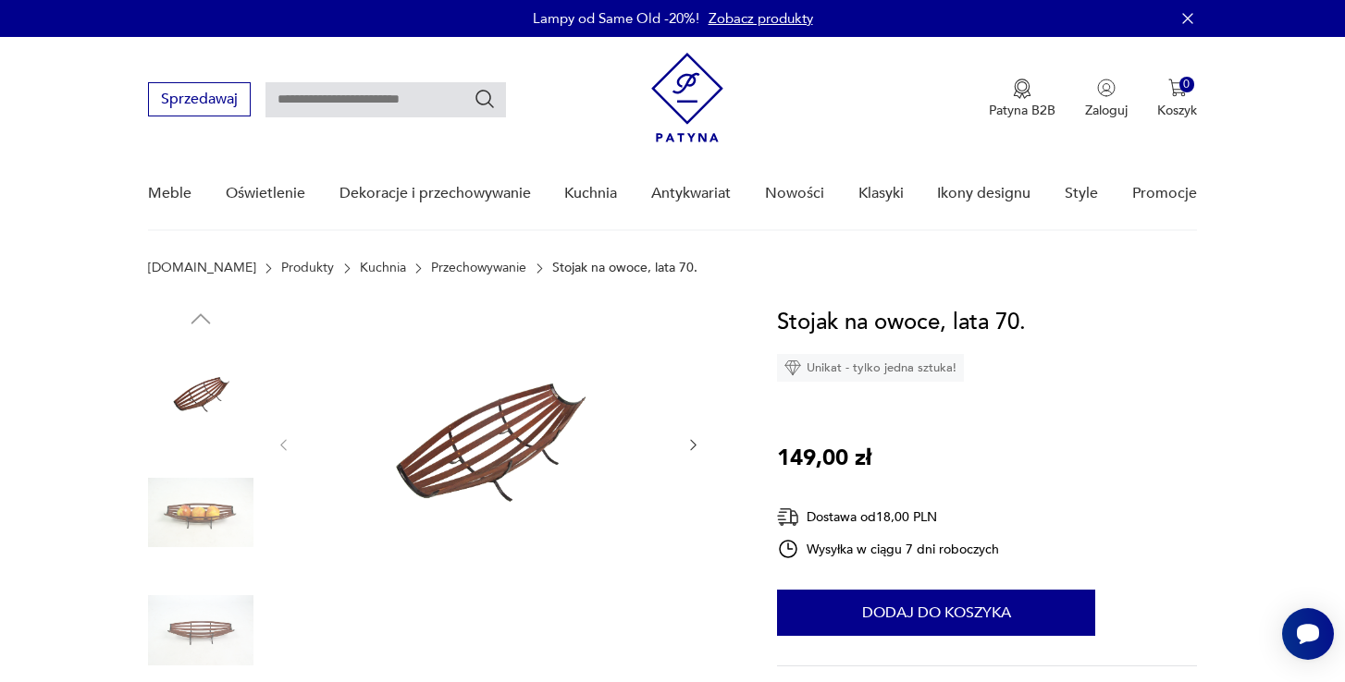
click at [694, 449] on icon "button" at bounding box center [693, 445] width 16 height 16
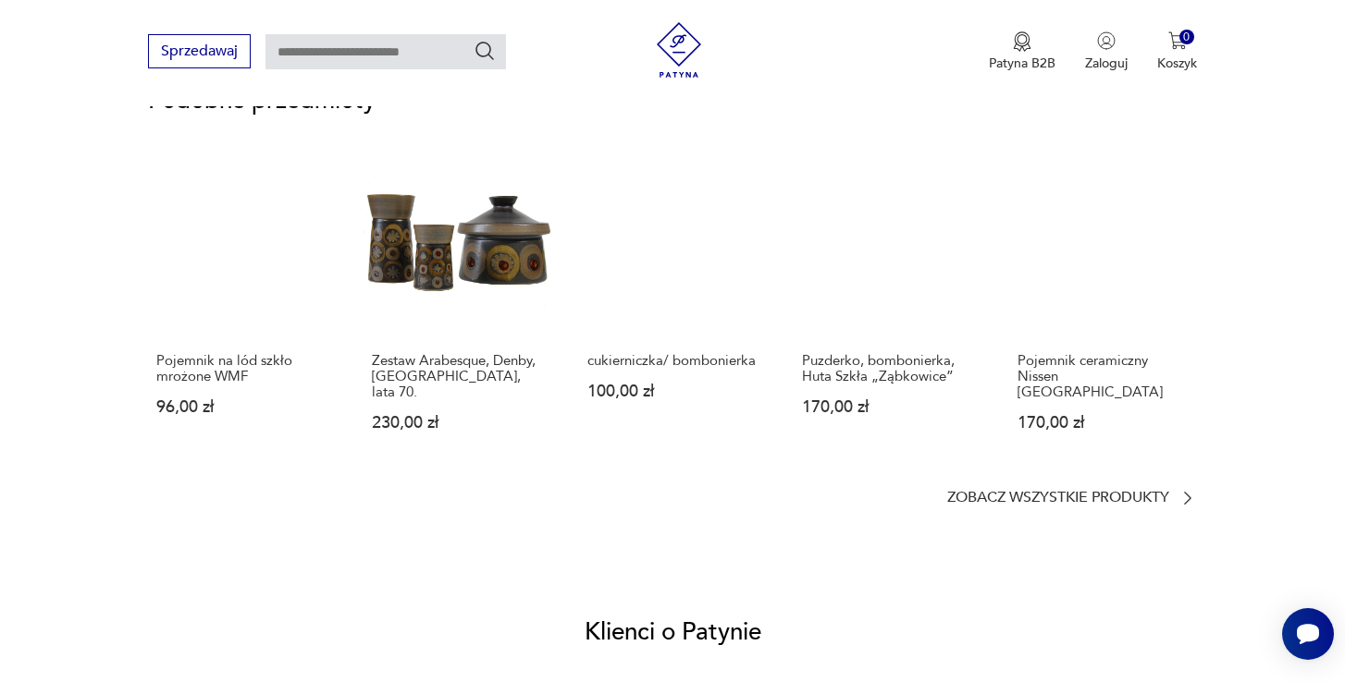
scroll to position [1454, 0]
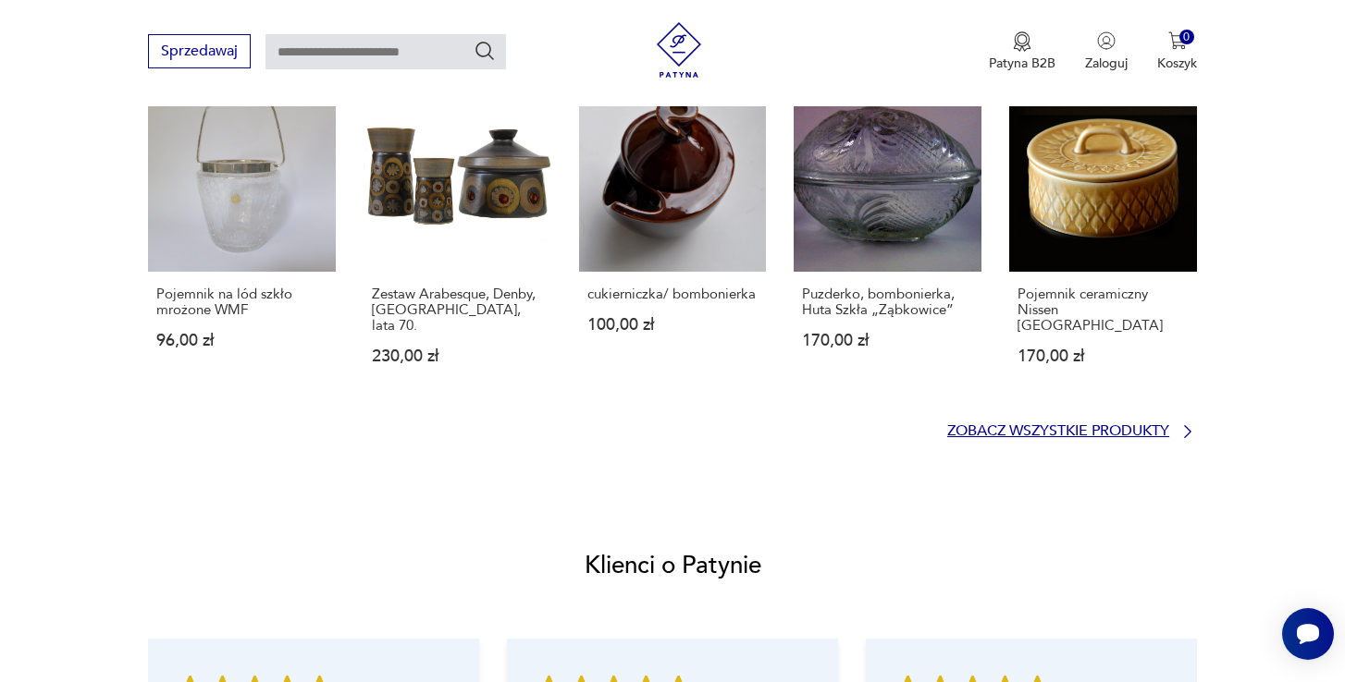
click at [1169, 425] on p "Zobacz wszystkie produkty" at bounding box center [1058, 431] width 222 height 12
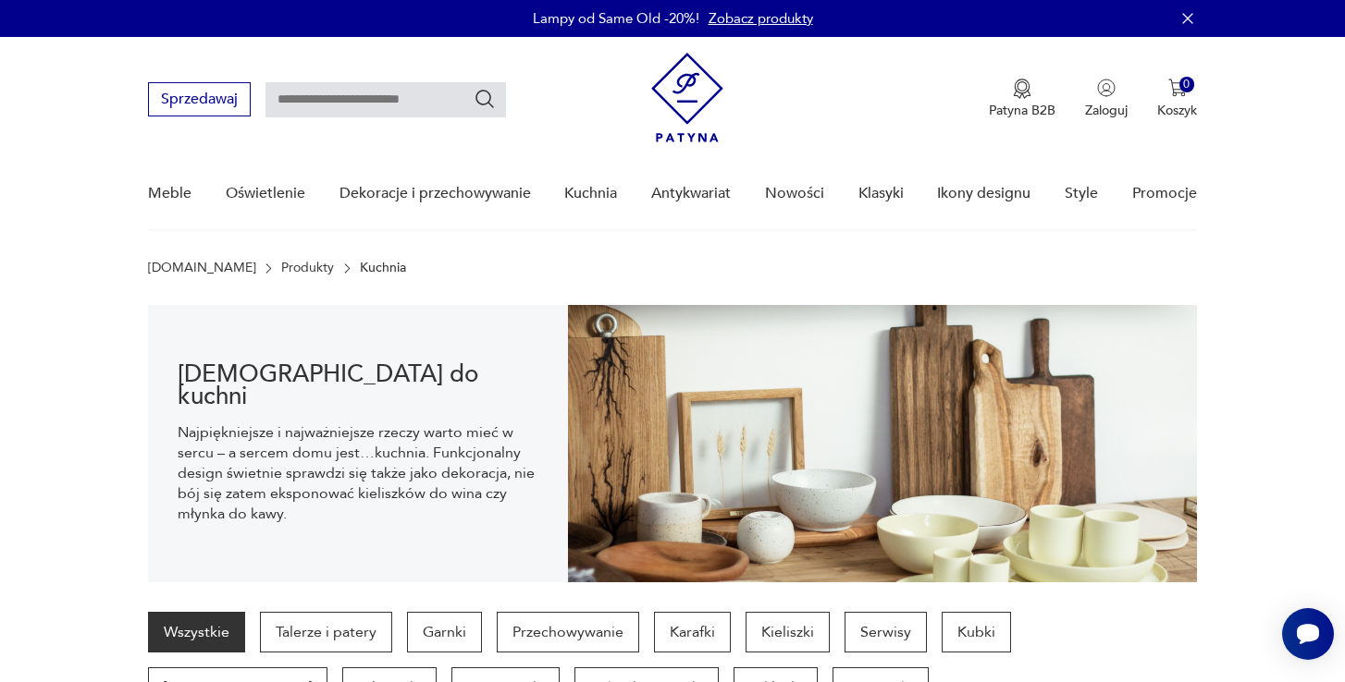
click at [439, 104] on input "text" at bounding box center [385, 99] width 240 height 35
type input "**********"
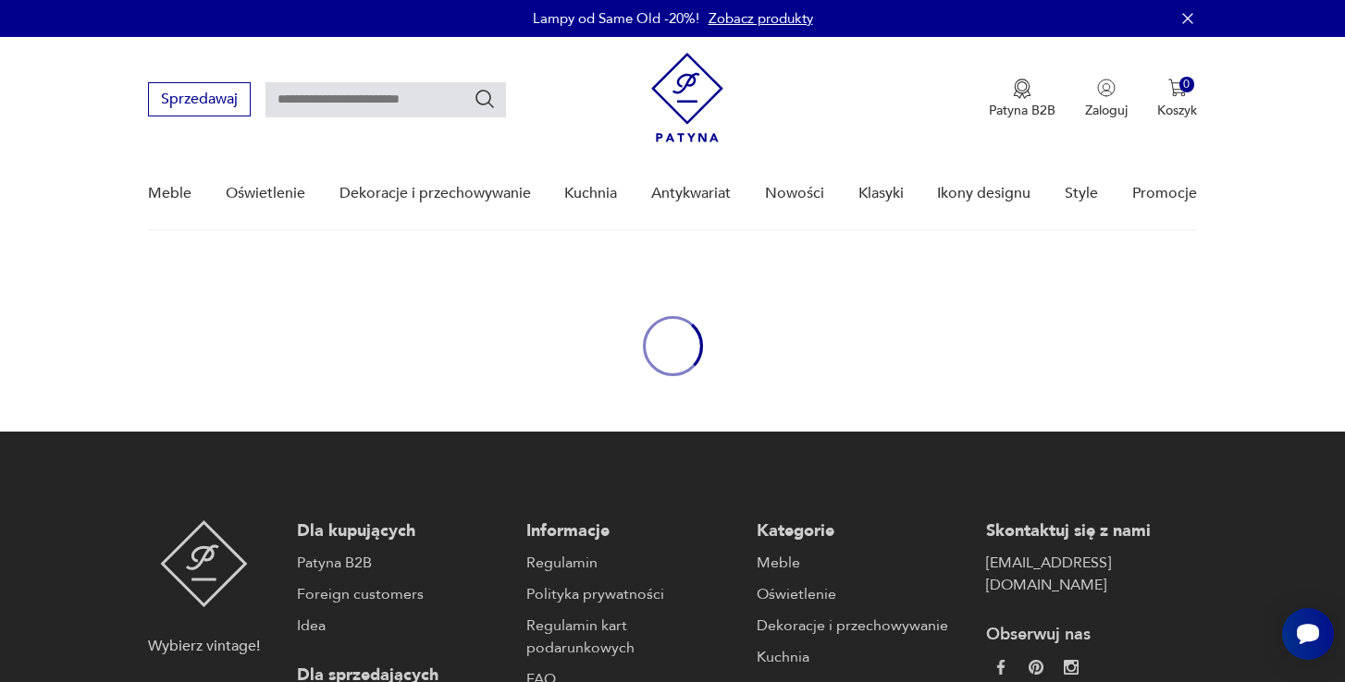
type input "**********"
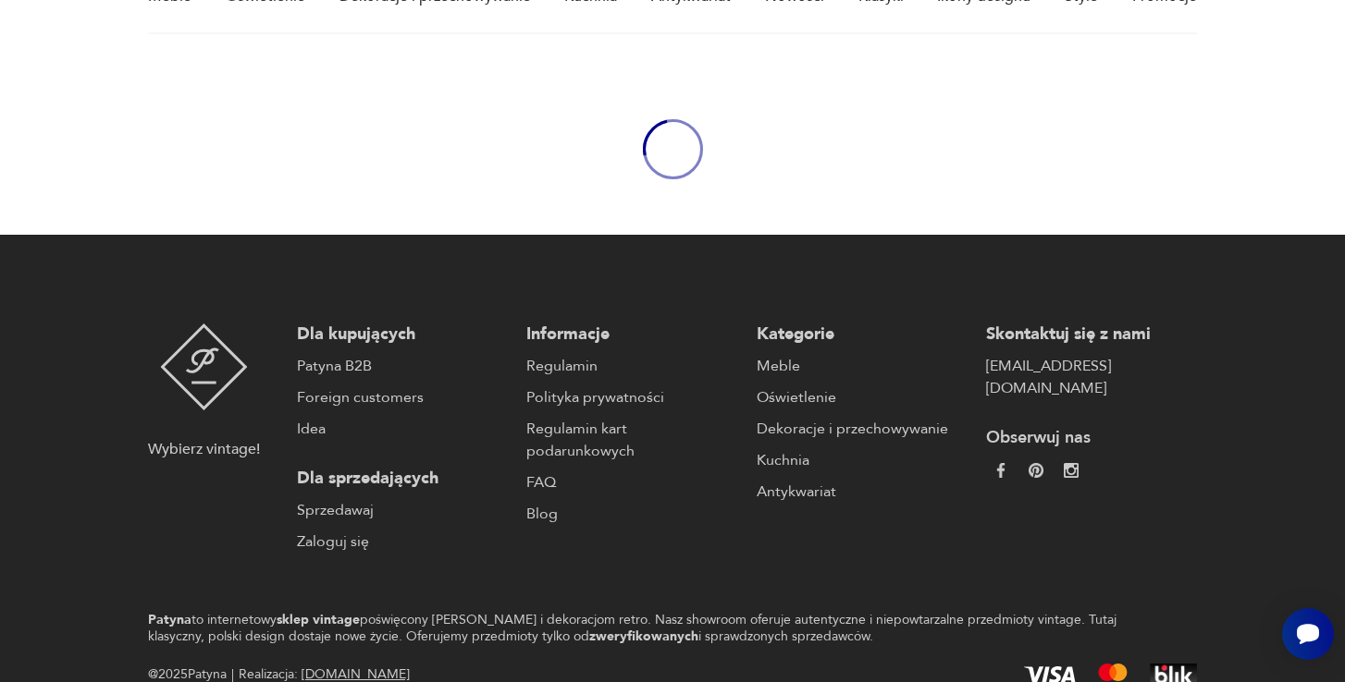
scroll to position [240, 0]
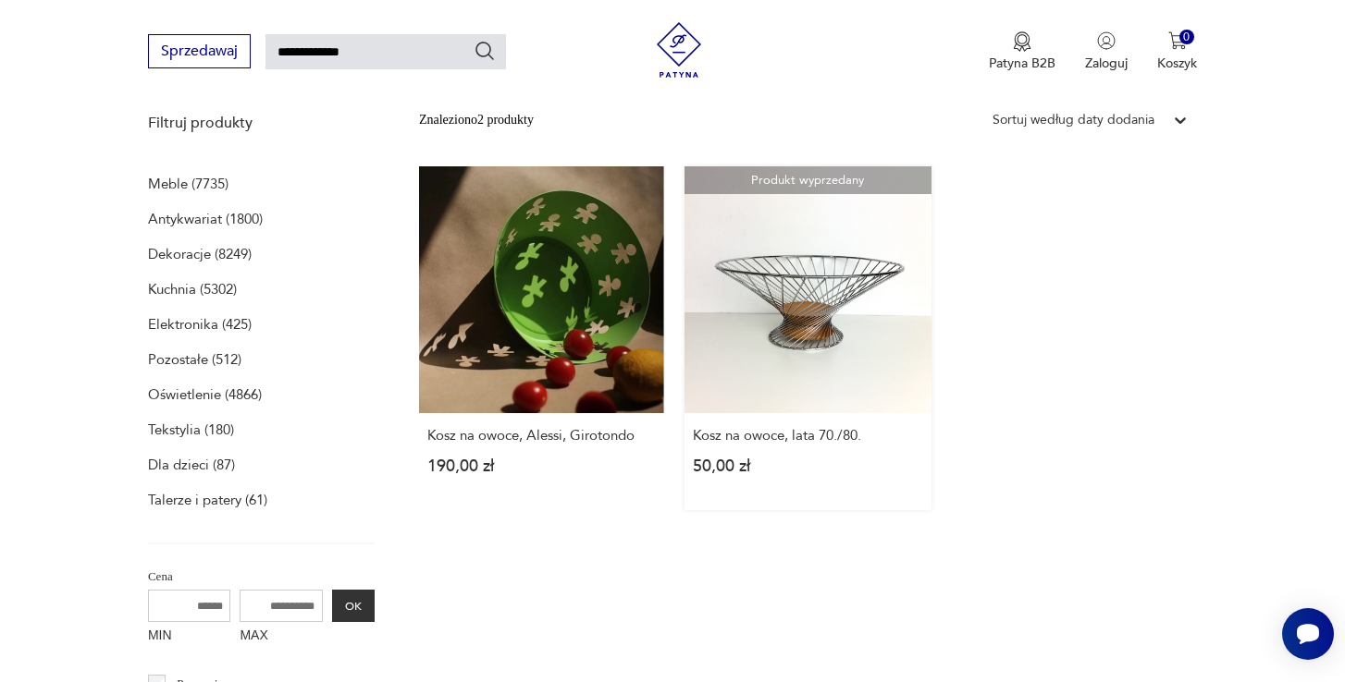
click at [720, 290] on link "Produkt wyprzedany Kosz na owoce, lata 70./80. 50,00 zł" at bounding box center [807, 338] width 247 height 344
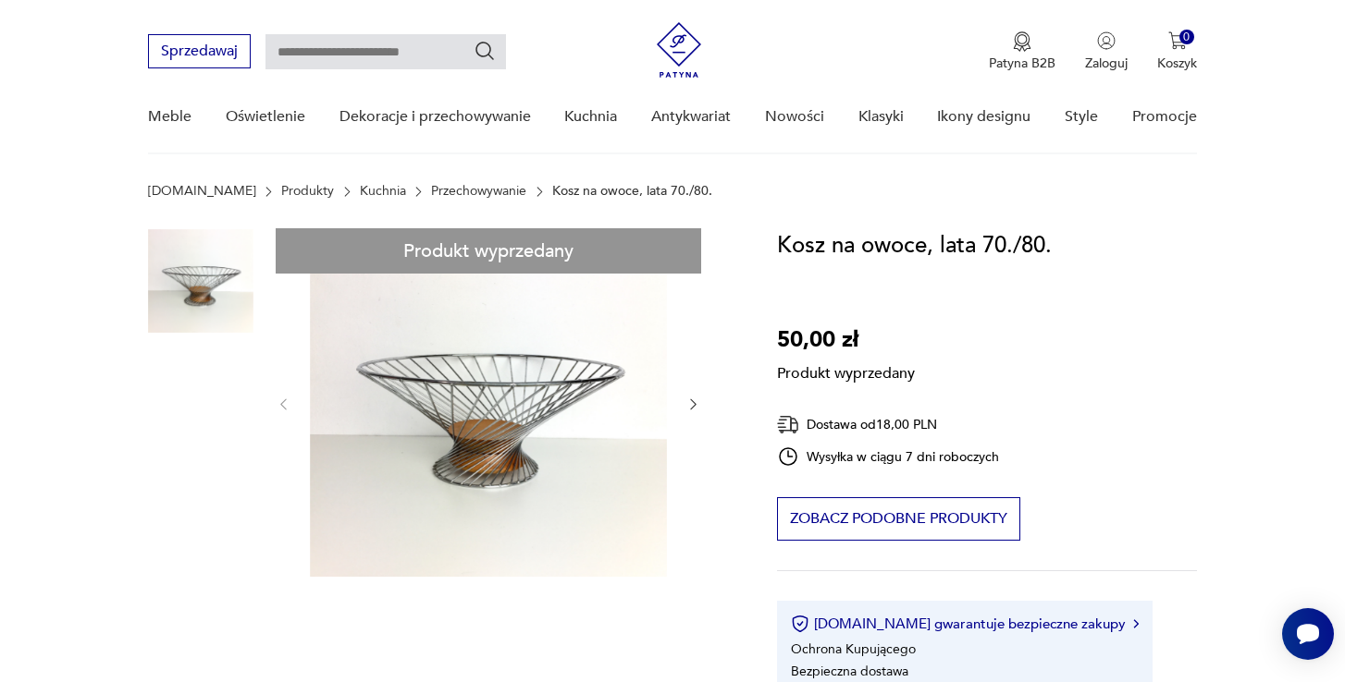
scroll to position [203, 0]
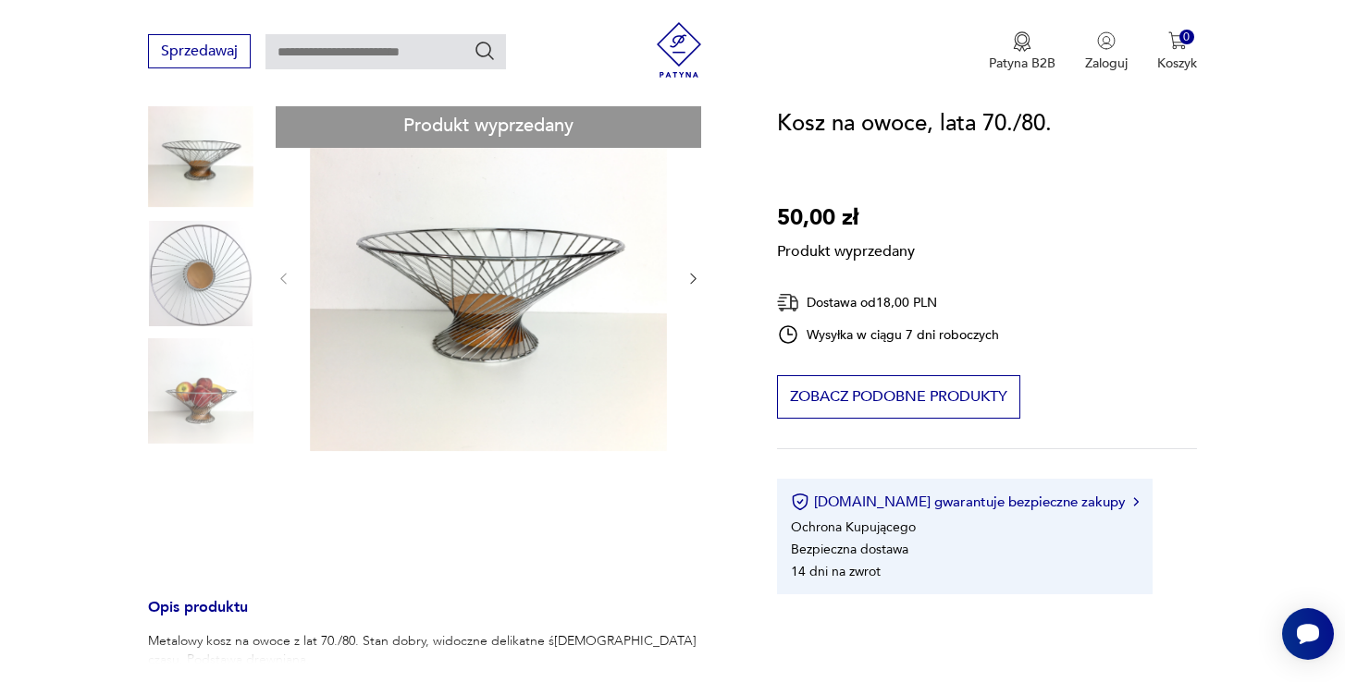
click at [694, 275] on div "Produkt wyprzedany Opis produktu Metalowy kosz na owoce z lat 70./80. Stan dobr…" at bounding box center [440, 598] width 584 height 990
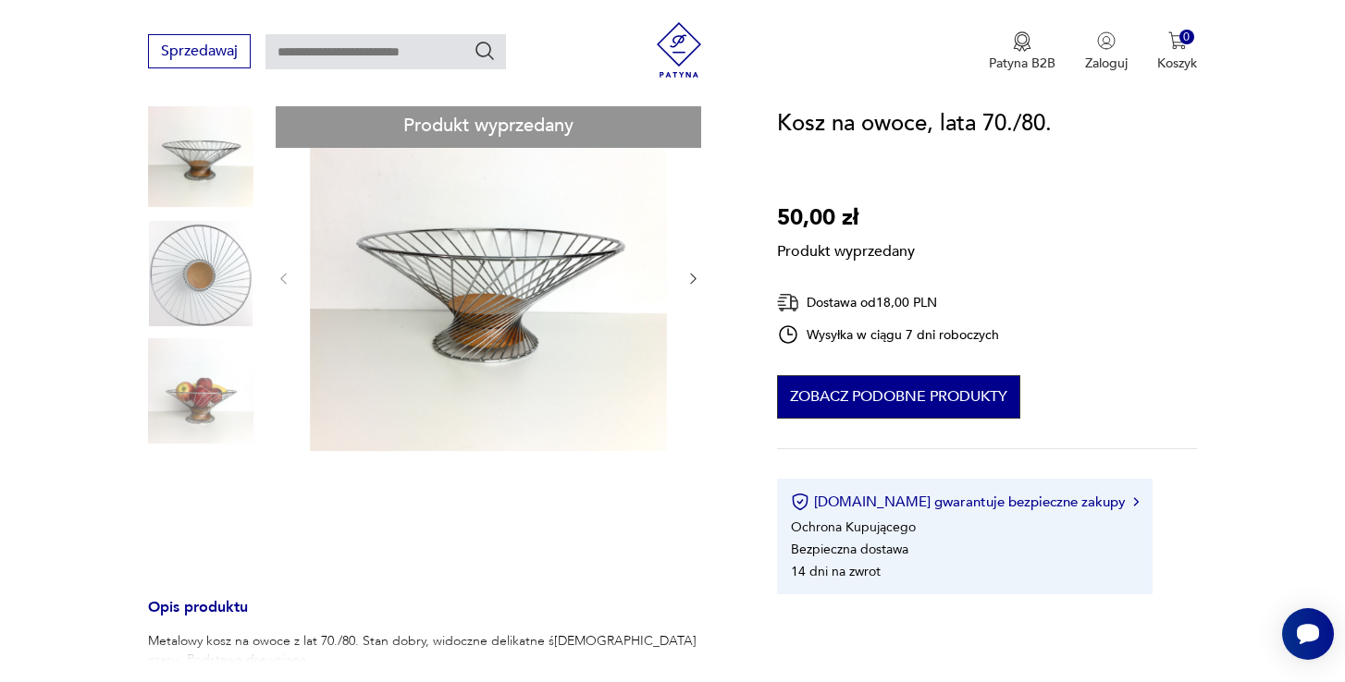
click at [850, 380] on button "Zobacz podobne produkty" at bounding box center [898, 396] width 243 height 43
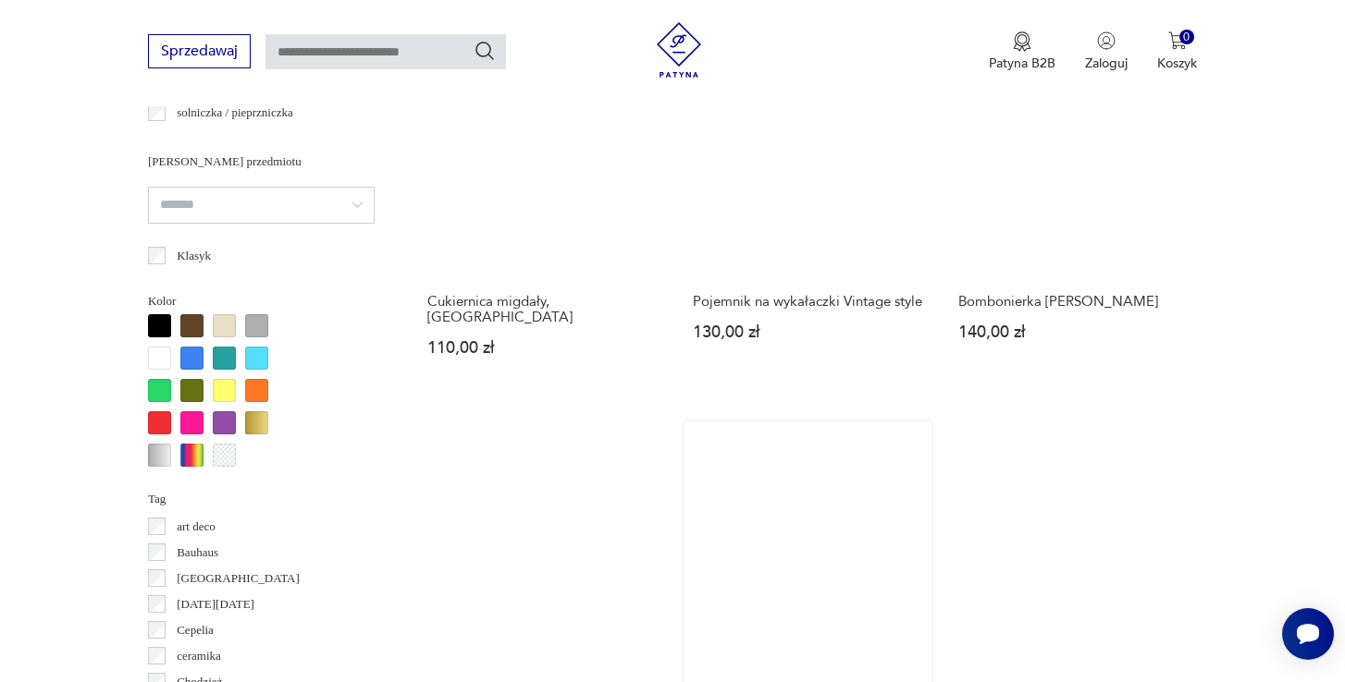
scroll to position [1744, 0]
